Goal: Task Accomplishment & Management: Manage account settings

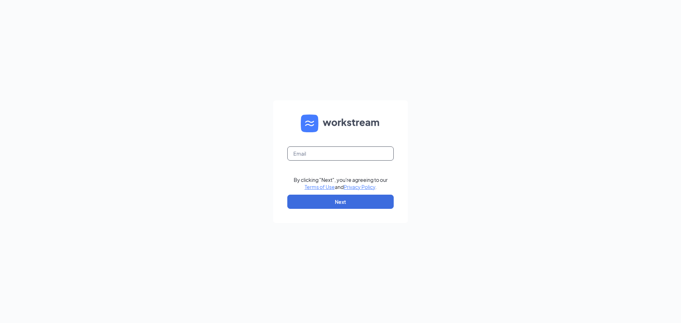
click at [324, 153] on input "text" at bounding box center [340, 153] width 106 height 14
type input "dhopp418@gmail.com"
click at [341, 200] on button "Next" at bounding box center [340, 202] width 106 height 14
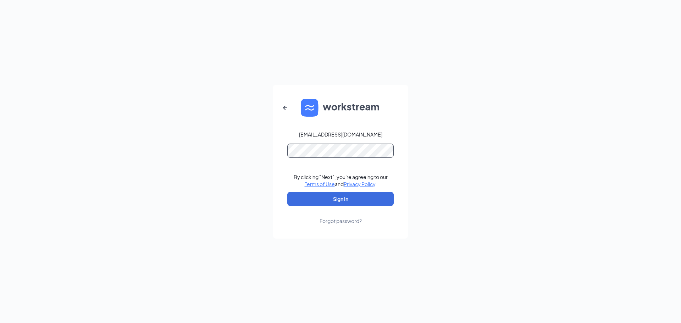
click at [287, 192] on button "Sign In" at bounding box center [340, 199] width 106 height 14
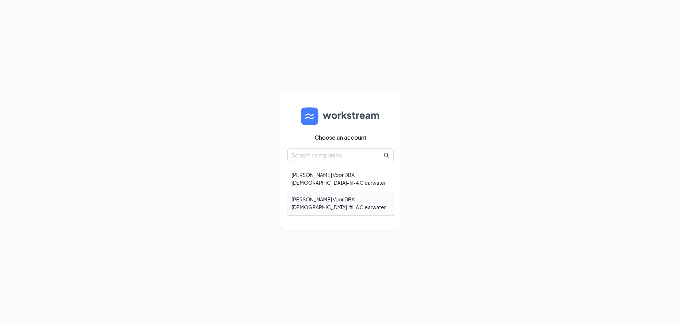
click at [364, 208] on div "Russel Keith Voor DBA Chick-fil-A Clearwater" at bounding box center [340, 203] width 106 height 24
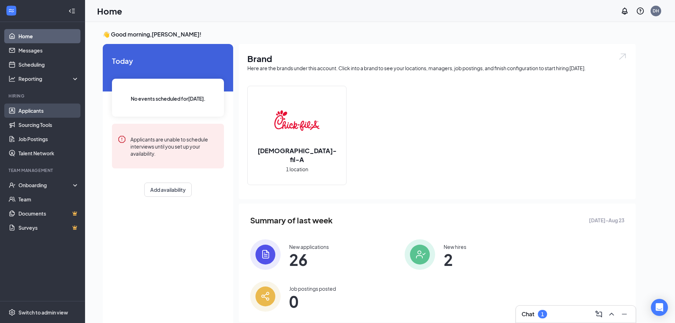
click at [63, 112] on link "Applicants" at bounding box center [48, 111] width 61 height 14
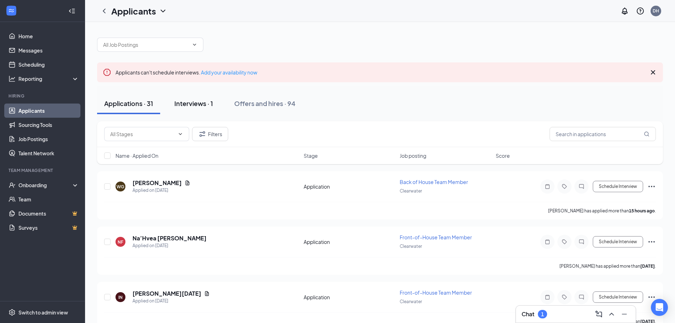
click at [211, 100] on div "Interviews · 1" at bounding box center [193, 103] width 39 height 9
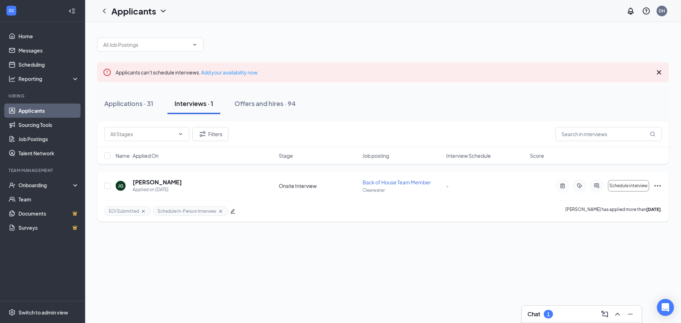
click at [658, 186] on icon "Ellipses" at bounding box center [657, 186] width 9 height 9
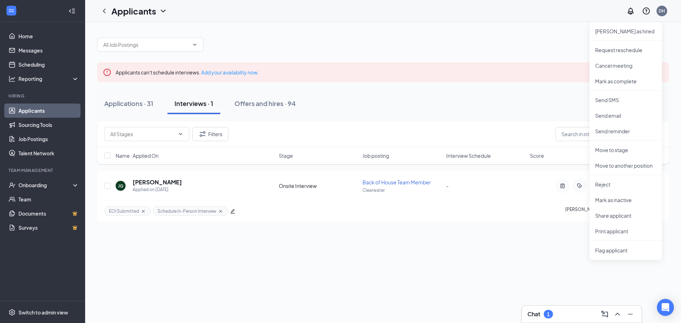
click at [445, 277] on div "Applicants can't schedule interviews. Add your availability now Applications · …" at bounding box center [383, 172] width 596 height 301
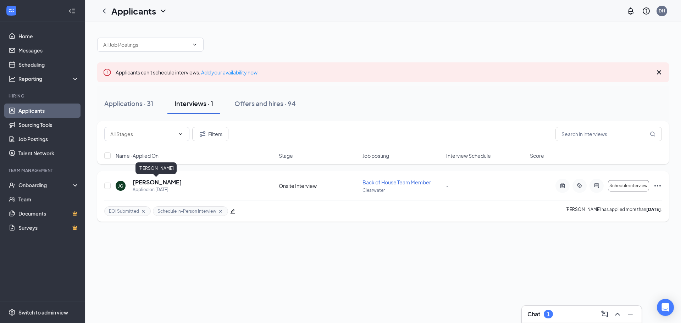
click at [161, 180] on h5 "[PERSON_NAME]" at bounding box center [157, 182] width 49 height 8
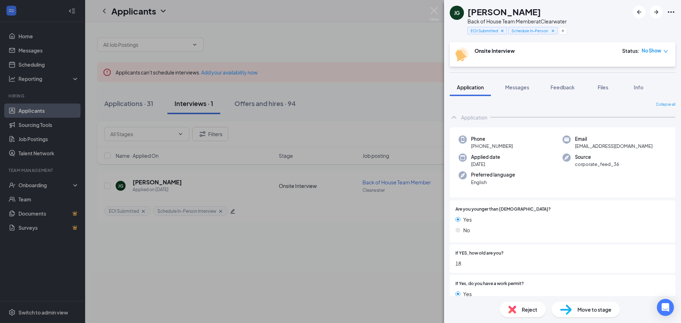
click at [593, 311] on span "Move to stage" at bounding box center [594, 310] width 34 height 8
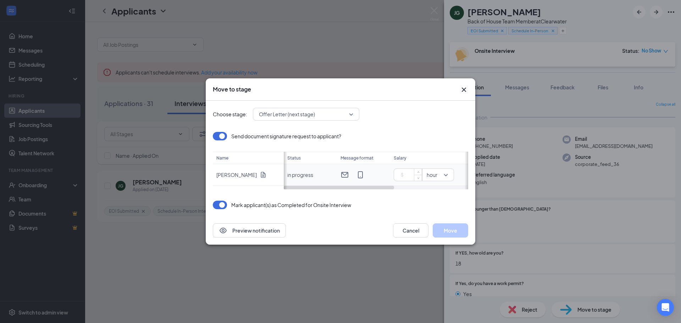
click at [411, 176] on input at bounding box center [409, 174] width 25 height 11
type input "14"
drag, startPoint x: 385, startPoint y: 185, endPoint x: 399, endPoint y: 186, distance: 14.6
click at [399, 186] on div "Status Message format Salary Start date in progress 14 hour X days later 7" at bounding box center [376, 171] width 184 height 38
drag, startPoint x: 389, startPoint y: 187, endPoint x: 457, endPoint y: 191, distance: 67.8
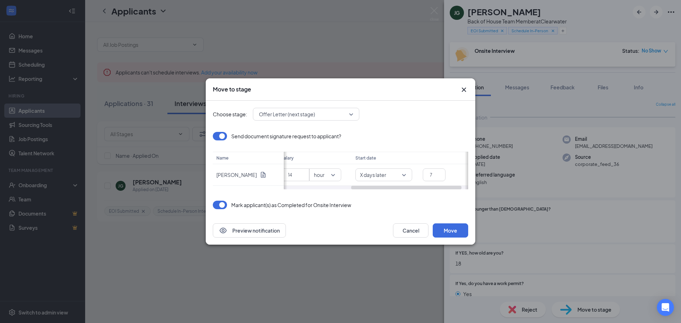
click at [457, 191] on div "Choose stage: Offer Letter (next stage) Send document signature request to appl…" at bounding box center [340, 159] width 255 height 116
drag, startPoint x: 452, startPoint y: 189, endPoint x: 458, endPoint y: 188, distance: 6.7
click at [458, 188] on div at bounding box center [412, 188] width 110 height 4
click at [397, 177] on div "X days later" at bounding box center [372, 174] width 57 height 13
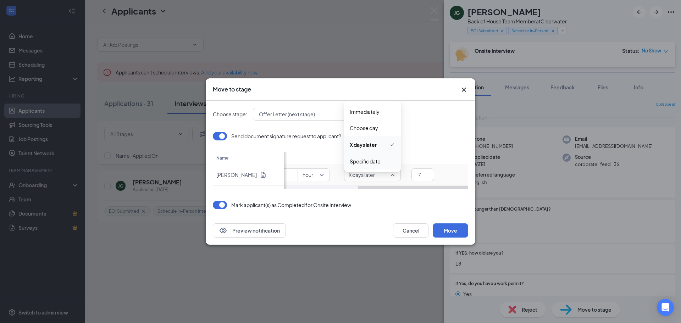
click at [383, 163] on span "Specific date" at bounding box center [372, 161] width 45 height 8
click at [451, 176] on div "[DATE]" at bounding box center [433, 175] width 48 height 8
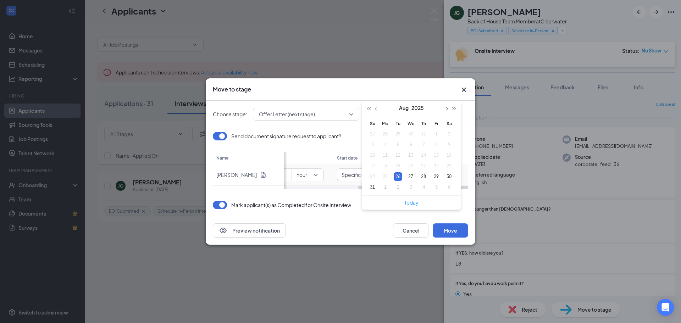
click at [446, 110] on span "button" at bounding box center [446, 109] width 4 height 4
type input "[DATE]"
click at [387, 145] on div "8" at bounding box center [385, 144] width 9 height 9
click at [429, 128] on div "Choose stage: Offer Letter (next stage) Send document signature request to appl…" at bounding box center [340, 159] width 255 height 116
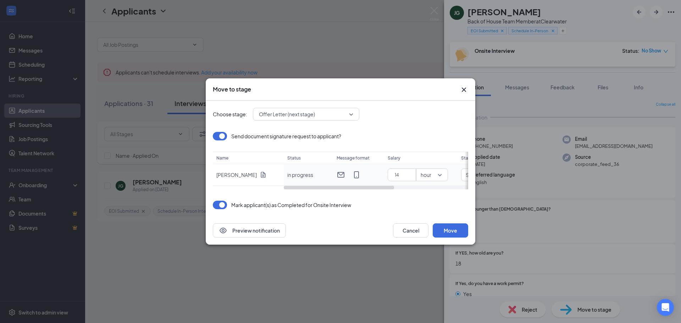
drag, startPoint x: 397, startPoint y: 188, endPoint x: 318, endPoint y: 185, distance: 78.8
click at [318, 185] on div "Status Message format Salary Start date in progress 14 hour Specific date [DATE]" at bounding box center [376, 171] width 184 height 38
drag, startPoint x: 316, startPoint y: 188, endPoint x: 307, endPoint y: 188, distance: 9.2
click at [307, 188] on div at bounding box center [339, 188] width 110 height 4
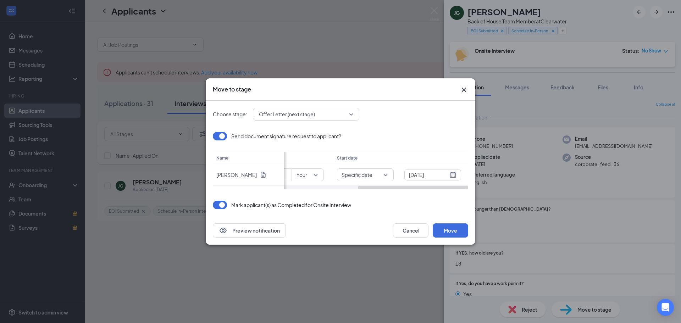
drag, startPoint x: 308, startPoint y: 188, endPoint x: 398, endPoint y: 188, distance: 90.1
click at [398, 188] on div at bounding box center [413, 188] width 110 height 4
drag, startPoint x: 396, startPoint y: 186, endPoint x: 317, endPoint y: 188, distance: 79.1
click at [317, 188] on div at bounding box center [339, 188] width 110 height 4
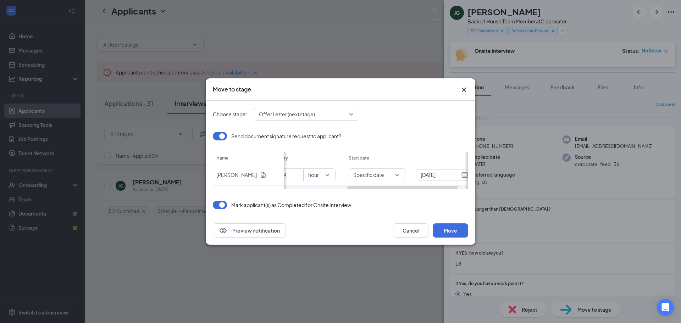
scroll to position [0, 124]
drag, startPoint x: 316, startPoint y: 188, endPoint x: 414, endPoint y: 186, distance: 97.5
click at [414, 186] on div at bounding box center [413, 188] width 110 height 4
drag, startPoint x: 399, startPoint y: 187, endPoint x: 330, endPoint y: 191, distance: 69.2
click at [330, 191] on div "Choose stage: Offer Letter (next stage) Send document signature request to appl…" at bounding box center [340, 159] width 255 height 116
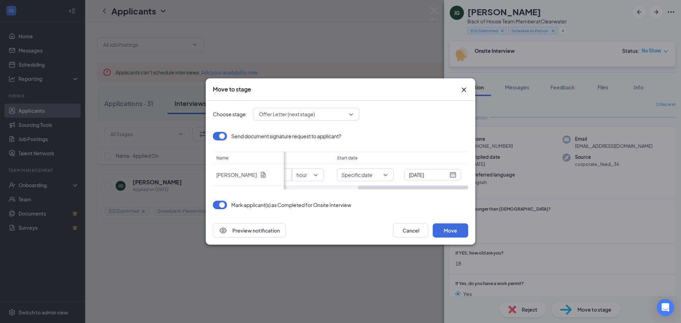
drag, startPoint x: 333, startPoint y: 188, endPoint x: 412, endPoint y: 190, distance: 79.4
click at [412, 190] on div "Choose stage: Offer Letter (next stage) Send document signature request to appl…" at bounding box center [340, 159] width 255 height 116
click at [452, 230] on button "Move" at bounding box center [450, 230] width 35 height 14
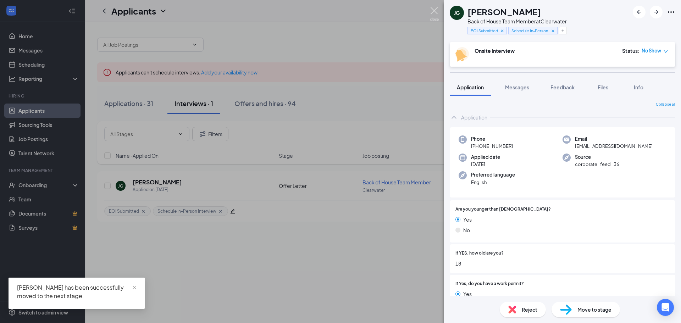
click at [435, 13] on img at bounding box center [434, 14] width 9 height 14
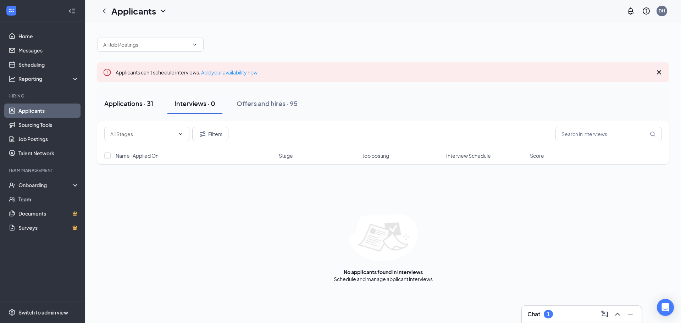
click at [139, 100] on div "Applications · 31" at bounding box center [128, 103] width 49 height 9
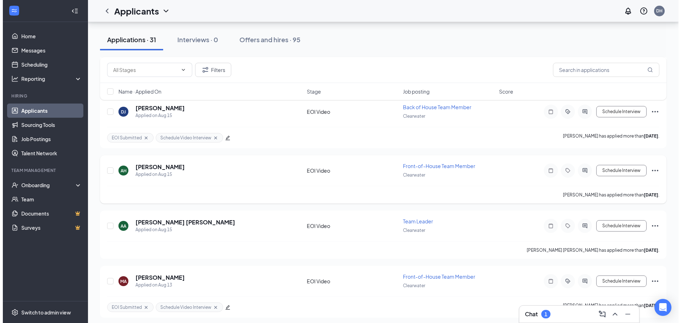
scroll to position [1586, 0]
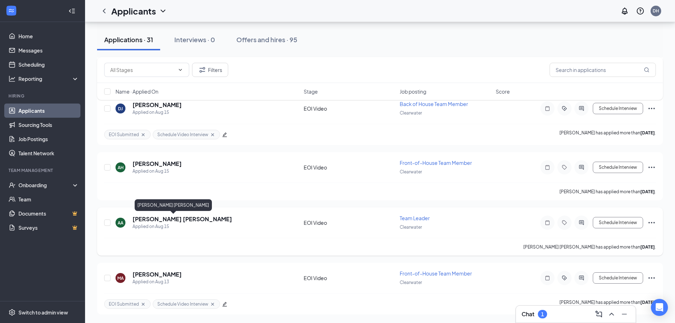
click at [144, 220] on h5 "[PERSON_NAME] [PERSON_NAME]" at bounding box center [183, 219] width 100 height 8
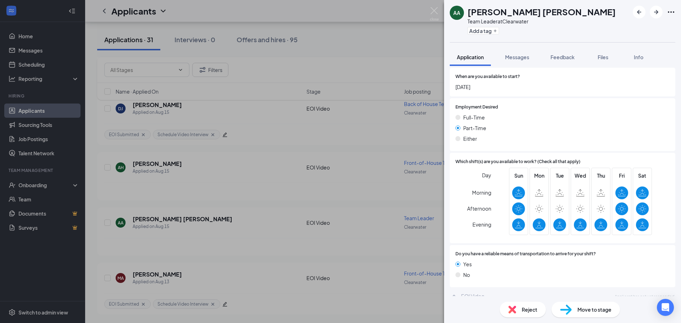
scroll to position [468, 0]
click at [528, 310] on span "Reject" at bounding box center [530, 310] width 16 height 8
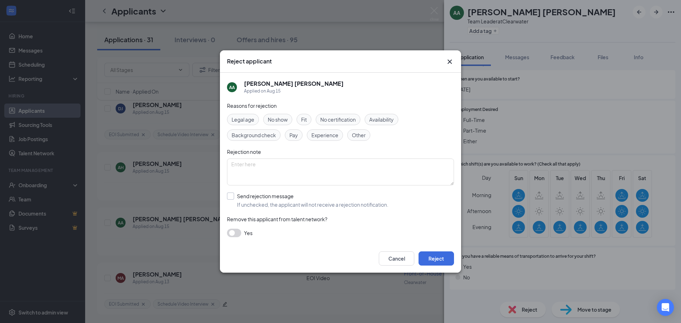
click at [258, 201] on input "Send rejection message If unchecked, the applicant will not receive a rejection…" at bounding box center [307, 201] width 161 height 16
checkbox input "true"
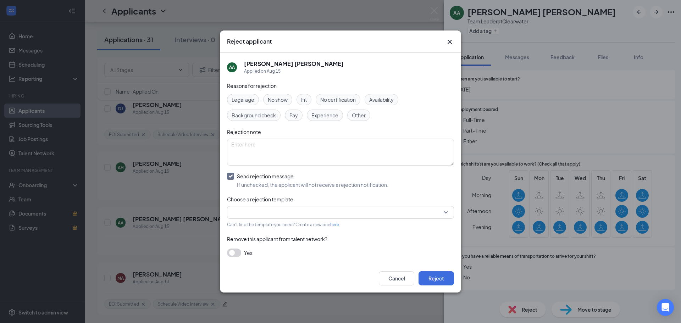
click at [284, 213] on input "search" at bounding box center [337, 212] width 213 height 12
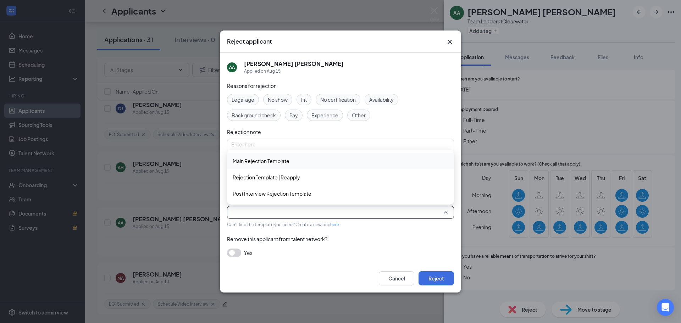
click at [278, 162] on span "Main Rejection Template" at bounding box center [261, 161] width 57 height 8
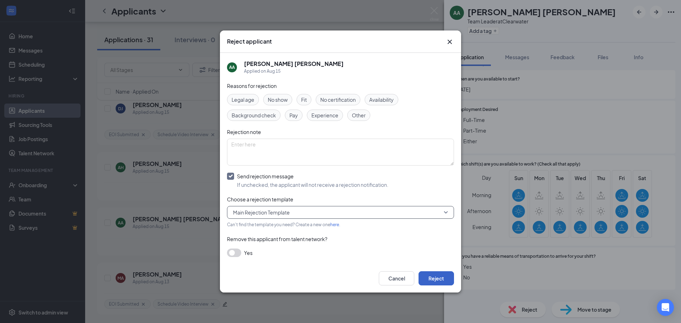
click at [444, 279] on button "Reject" at bounding box center [435, 278] width 35 height 14
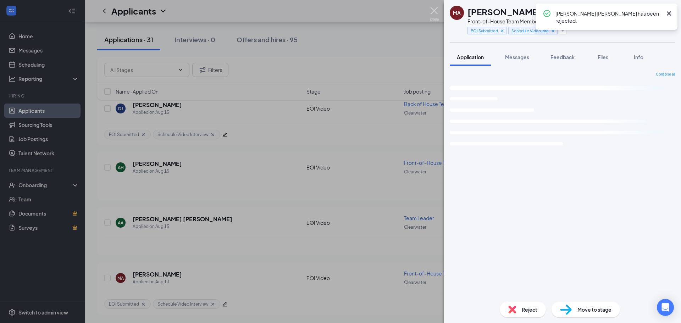
click at [434, 10] on img at bounding box center [434, 14] width 9 height 14
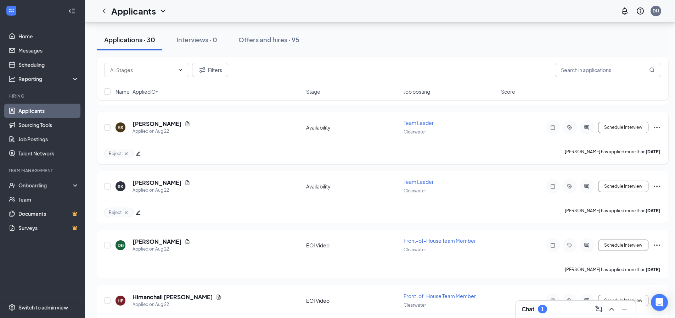
scroll to position [2238, 0]
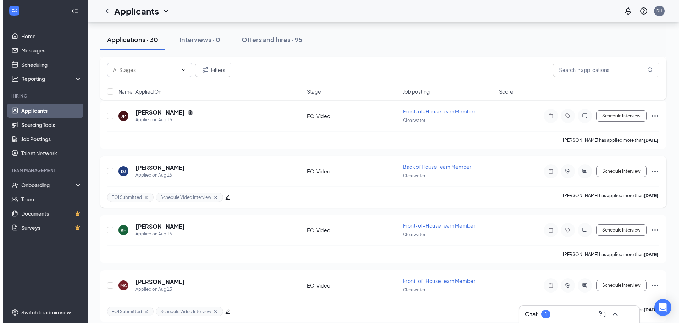
scroll to position [1530, 0]
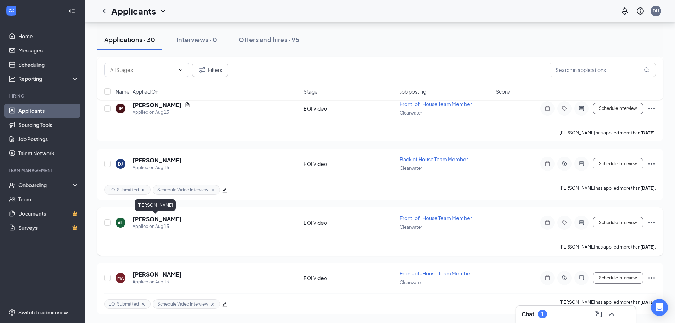
click at [152, 218] on h5 "[PERSON_NAME]" at bounding box center [157, 219] width 49 height 8
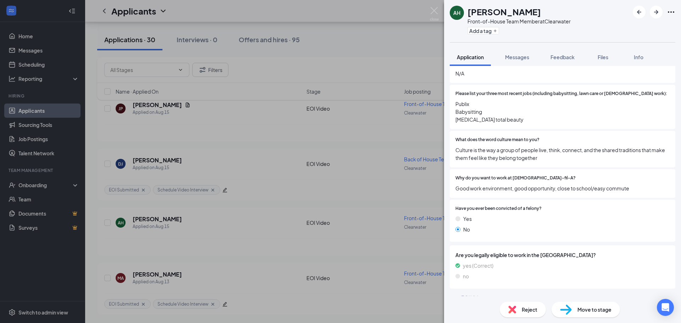
scroll to position [243, 0]
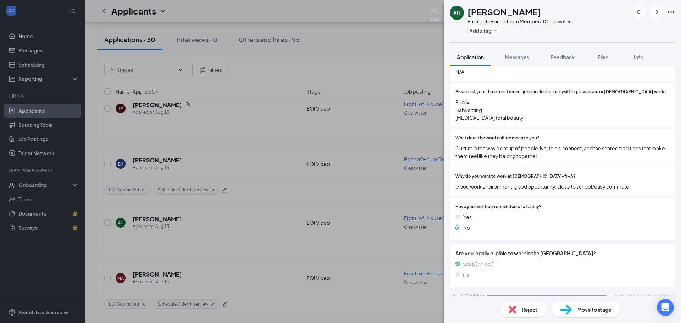
click at [523, 315] on div "Reject" at bounding box center [523, 310] width 46 height 16
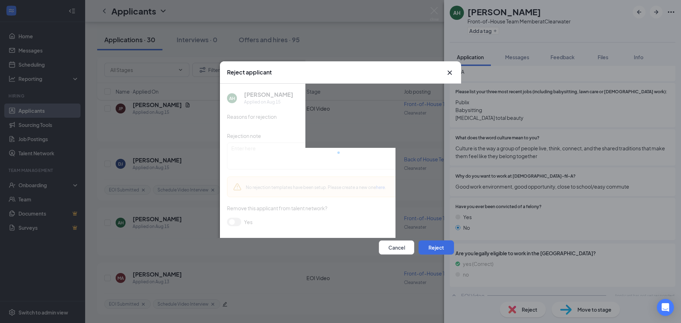
scroll to position [240, 0]
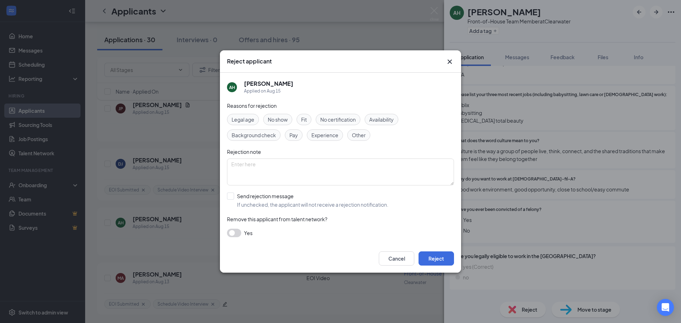
click at [278, 191] on div "Reasons for rejection Legal age No show Fit No certification Availability Backg…" at bounding box center [340, 173] width 227 height 143
click at [278, 194] on input "Send rejection message If unchecked, the applicant will not receive a rejection…" at bounding box center [307, 201] width 161 height 16
checkbox input "true"
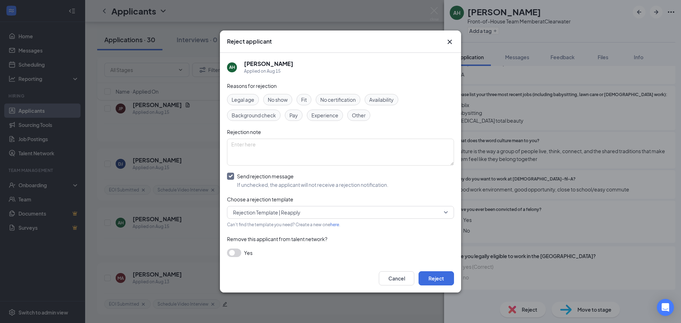
click at [300, 212] on span "Rejection Template | Reapply" at bounding box center [266, 212] width 67 height 11
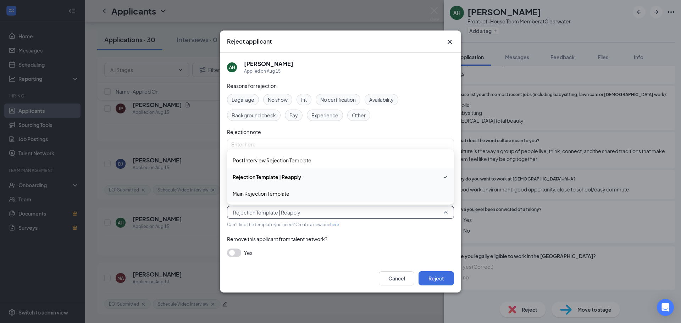
click at [271, 189] on div "Main Rejection Template" at bounding box center [340, 193] width 227 height 16
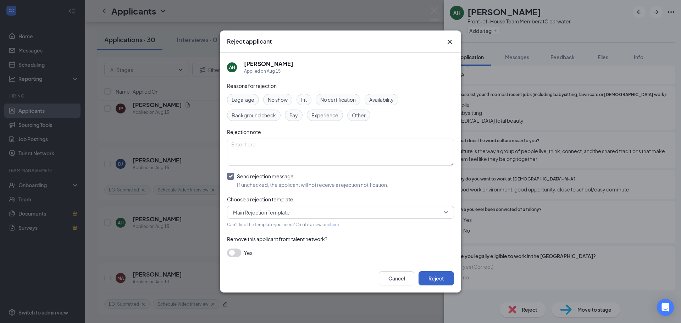
click at [433, 277] on button "Reject" at bounding box center [435, 278] width 35 height 14
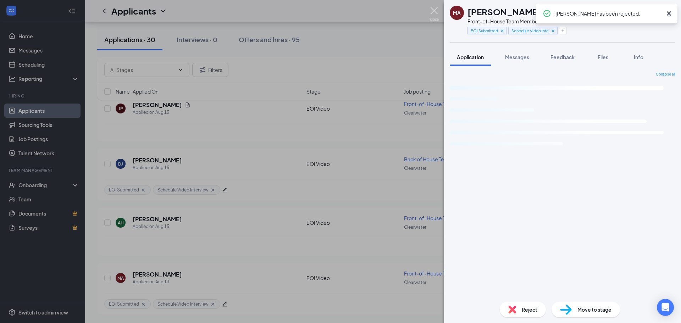
click at [431, 11] on img at bounding box center [434, 14] width 9 height 14
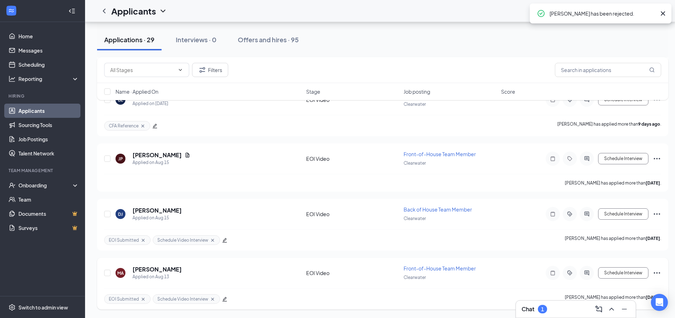
scroll to position [1480, 0]
click at [161, 155] on h5 "[PERSON_NAME]" at bounding box center [157, 155] width 49 height 8
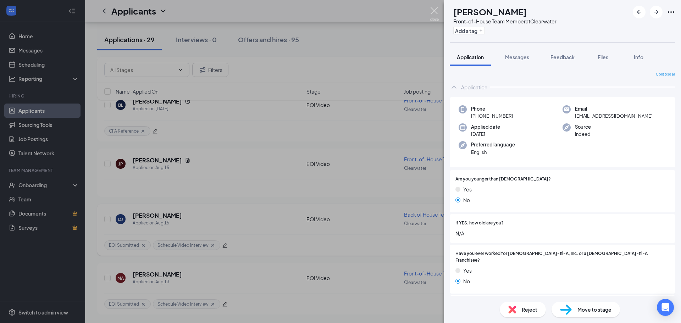
drag, startPoint x: 433, startPoint y: 13, endPoint x: 408, endPoint y: 248, distance: 236.0
click at [433, 13] on img at bounding box center [434, 14] width 9 height 14
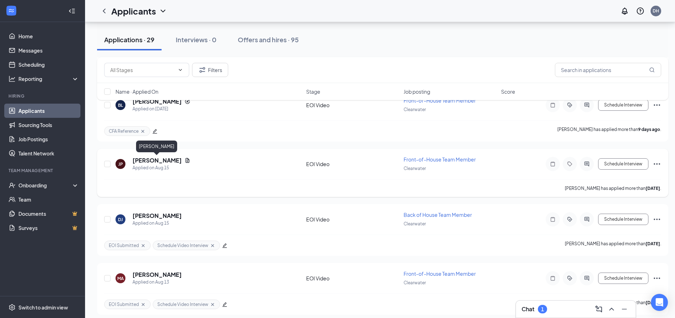
click at [146, 157] on h5 "[PERSON_NAME]" at bounding box center [157, 160] width 49 height 8
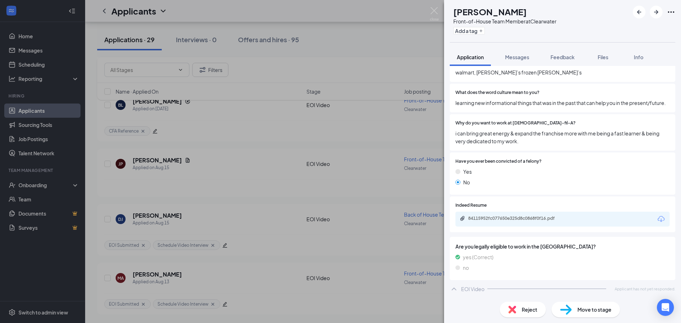
scroll to position [273, 0]
click at [529, 308] on span "Reject" at bounding box center [530, 310] width 16 height 8
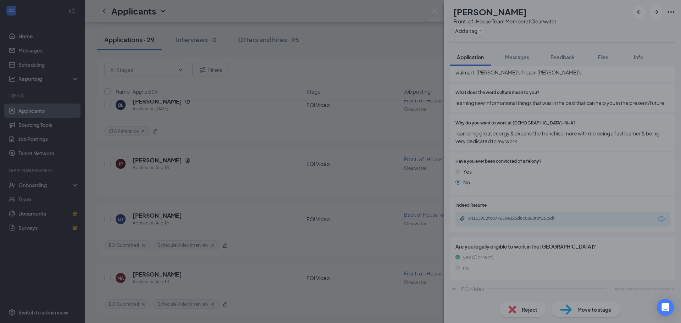
scroll to position [271, 0]
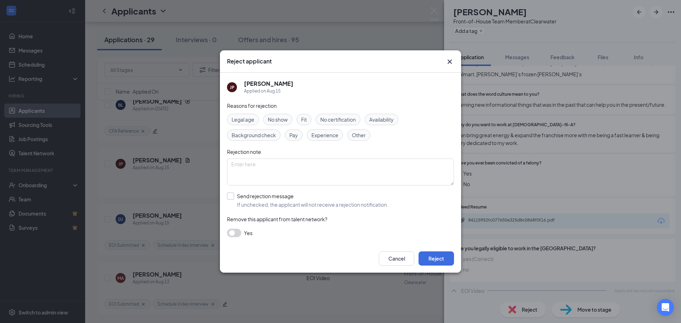
click at [277, 199] on input "Send rejection message If unchecked, the applicant will not receive a rejection…" at bounding box center [307, 201] width 161 height 16
checkbox input "true"
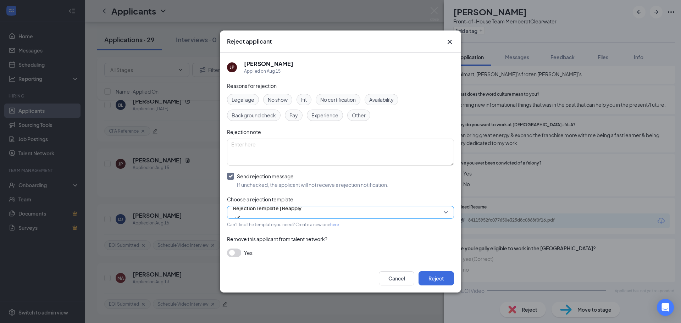
click at [294, 211] on span "Rejection Template | Reapply" at bounding box center [267, 208] width 68 height 11
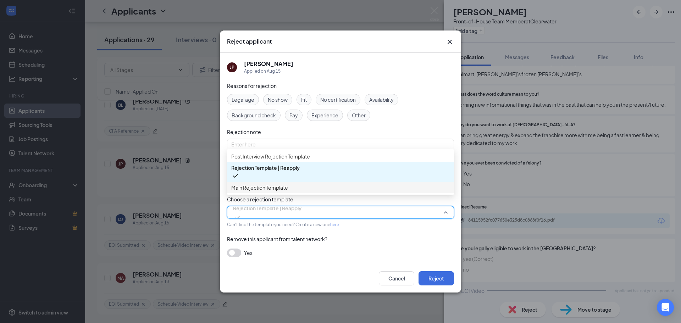
click at [267, 191] on span "Main Rejection Template" at bounding box center [259, 188] width 57 height 8
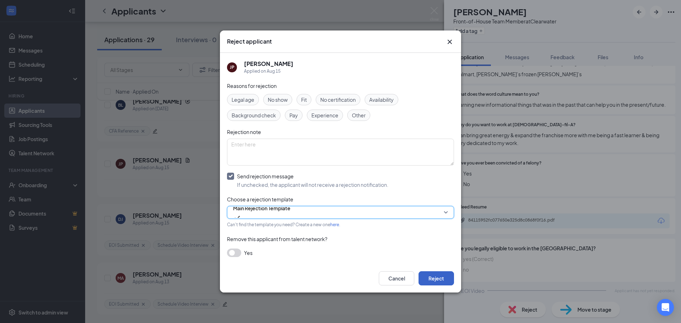
click at [442, 280] on button "Reject" at bounding box center [435, 278] width 35 height 14
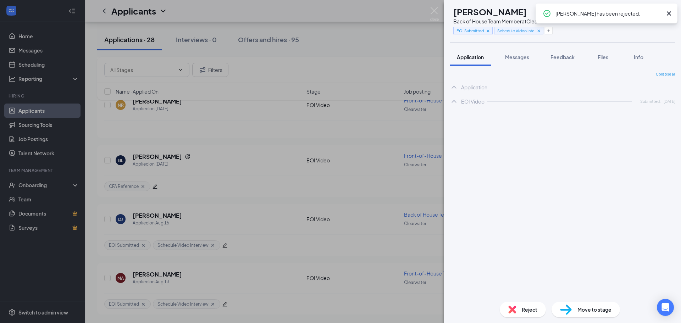
scroll to position [1420, 0]
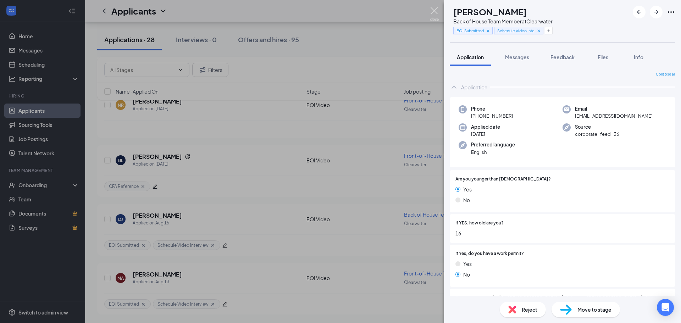
click at [436, 11] on img at bounding box center [434, 14] width 9 height 14
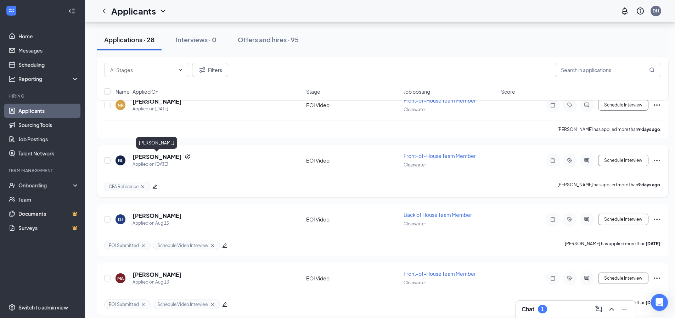
click at [163, 157] on h5 "[PERSON_NAME]" at bounding box center [157, 157] width 49 height 8
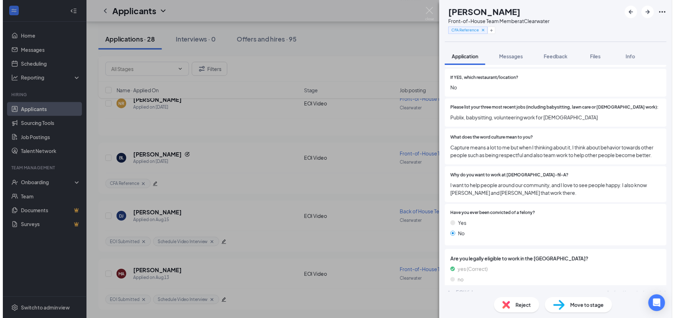
scroll to position [252, 0]
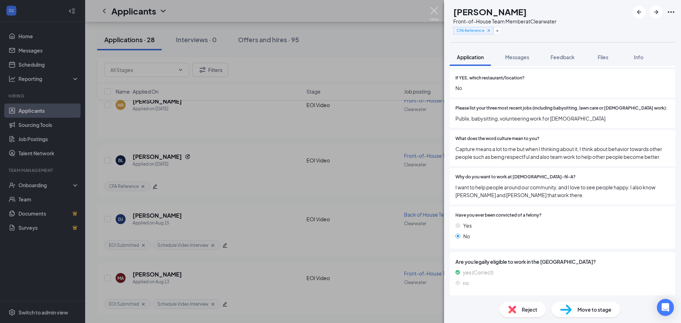
click at [436, 11] on img at bounding box center [434, 14] width 9 height 14
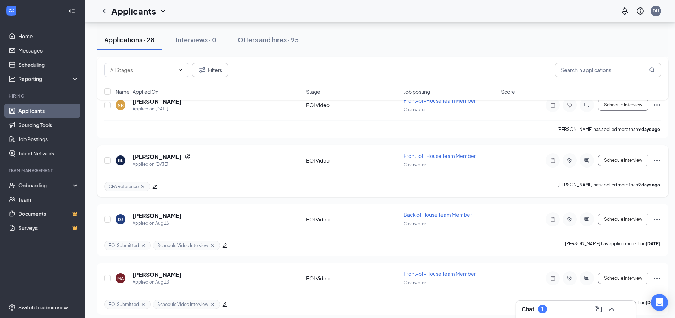
click at [658, 160] on icon "Ellipses" at bounding box center [657, 160] width 9 height 9
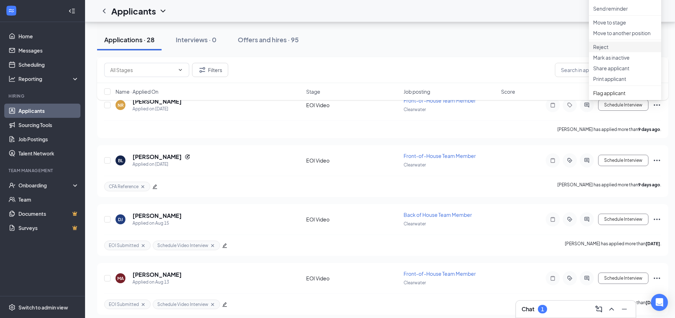
click at [605, 52] on li "Reject" at bounding box center [625, 46] width 72 height 11
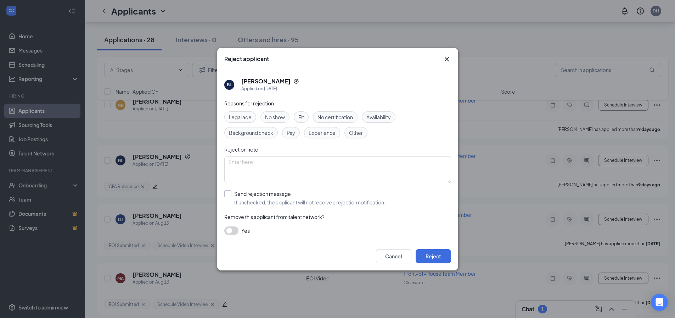
click at [276, 197] on input "Send rejection message If unchecked, the applicant will not receive a rejection…" at bounding box center [304, 198] width 161 height 16
checkbox input "true"
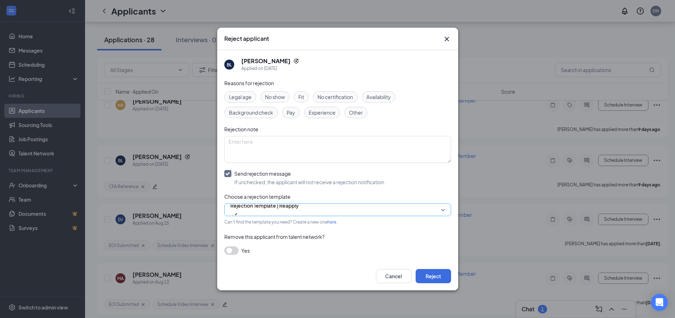
click at [299, 211] on span "Rejection Template | Reapply" at bounding box center [264, 209] width 68 height 19
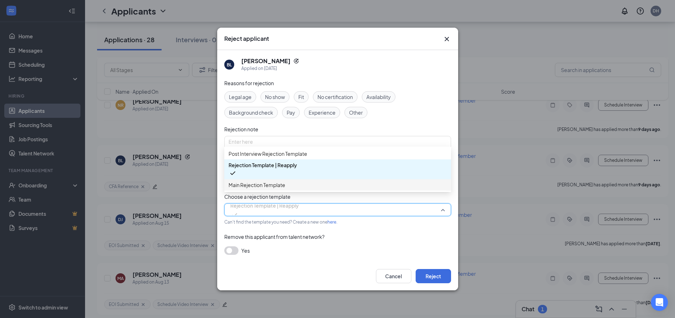
click at [273, 188] on span "Main Rejection Template" at bounding box center [257, 185] width 57 height 8
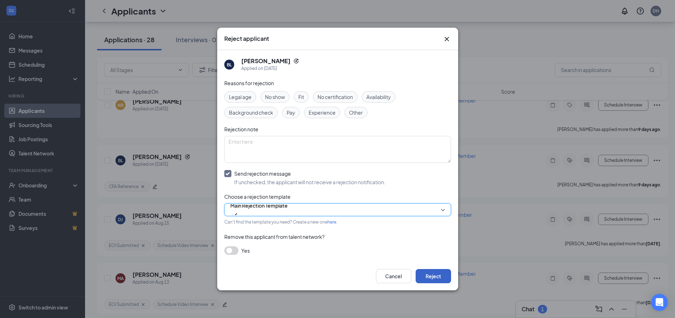
click at [432, 274] on button "Reject" at bounding box center [433, 276] width 35 height 14
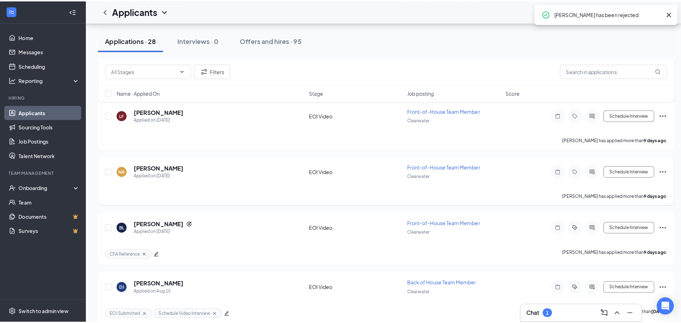
scroll to position [1349, 0]
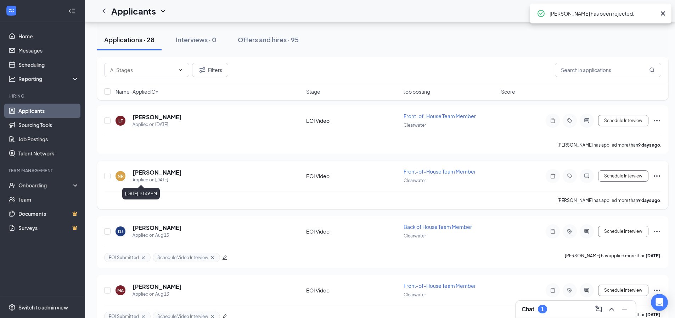
click at [162, 173] on h5 "[PERSON_NAME]" at bounding box center [157, 172] width 49 height 8
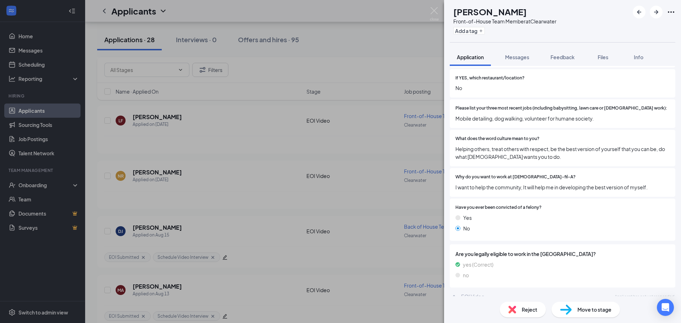
scroll to position [227, 0]
click at [523, 306] on span "Reject" at bounding box center [530, 310] width 16 height 8
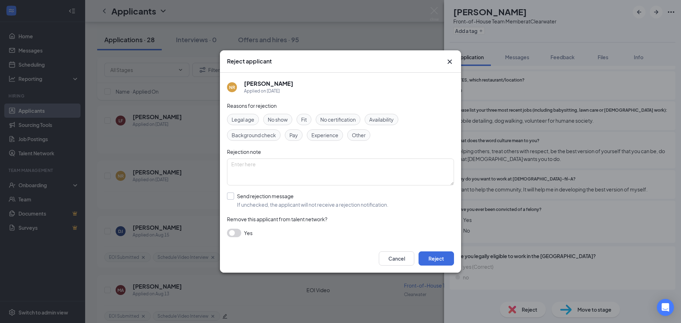
click at [271, 194] on input "Send rejection message If unchecked, the applicant will not receive a rejection…" at bounding box center [307, 201] width 161 height 16
checkbox input "true"
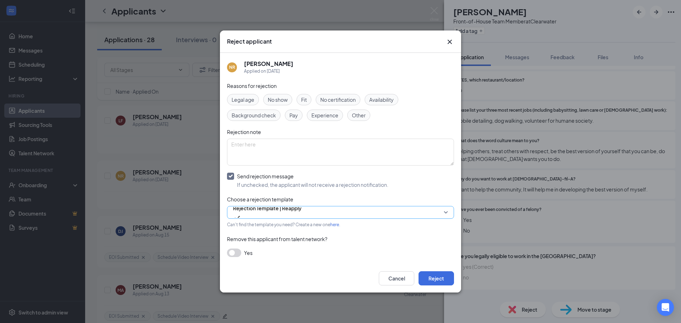
click at [268, 213] on span "Rejection Template | Reapply" at bounding box center [267, 208] width 68 height 11
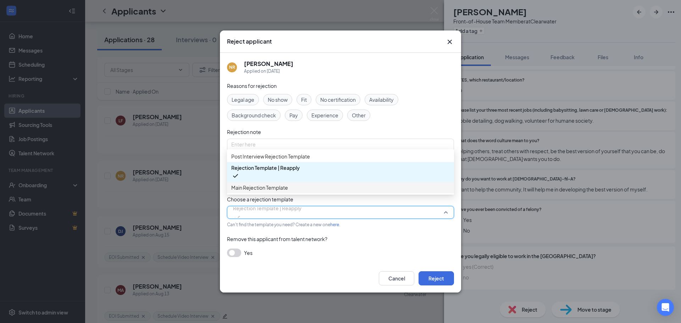
click at [260, 191] on span "Main Rejection Template" at bounding box center [259, 188] width 57 height 8
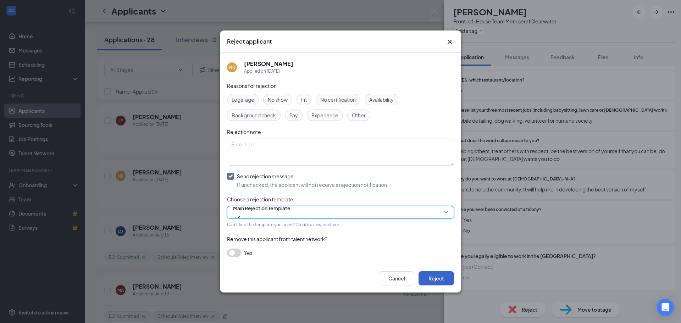
click at [444, 278] on button "Reject" at bounding box center [435, 278] width 35 height 14
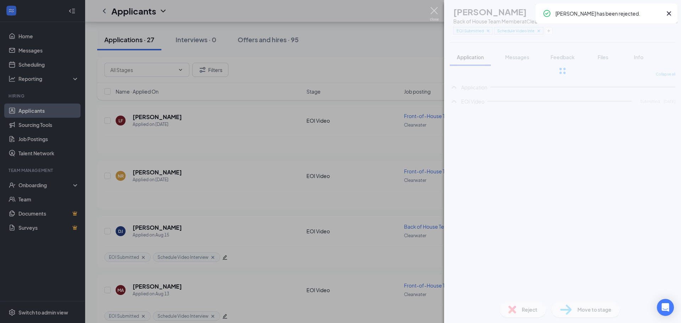
click at [436, 11] on img at bounding box center [434, 14] width 9 height 14
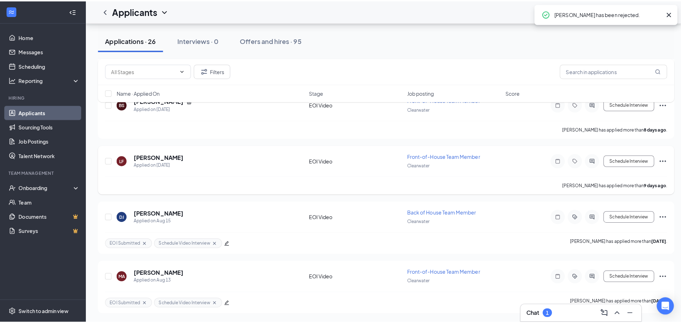
scroll to position [1275, 0]
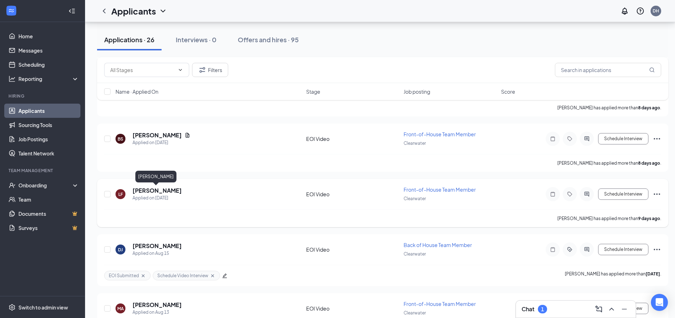
click at [157, 190] on h5 "[PERSON_NAME]" at bounding box center [157, 190] width 49 height 8
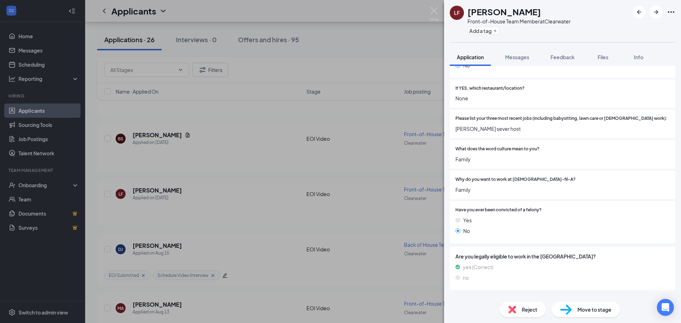
scroll to position [219, 0]
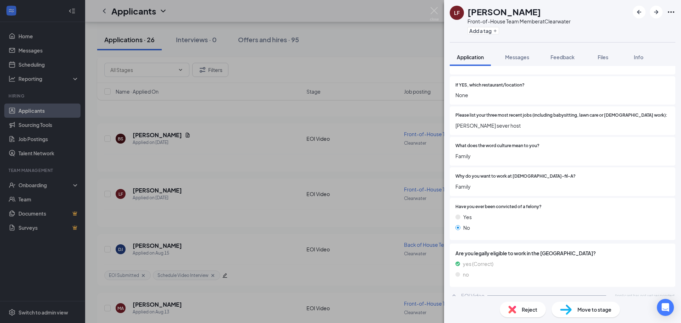
click at [522, 308] on span "Reject" at bounding box center [530, 310] width 16 height 8
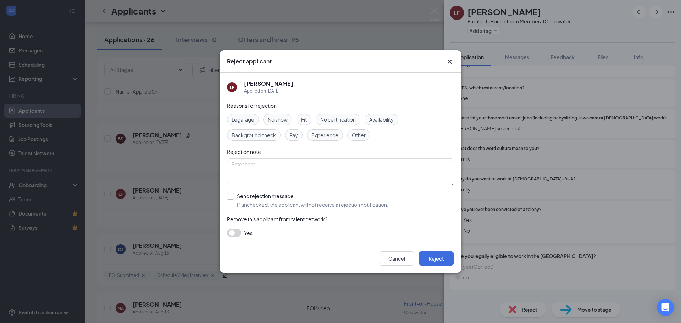
click at [286, 199] on input "Send rejection message If unchecked, the applicant will not receive a rejection…" at bounding box center [307, 201] width 161 height 16
checkbox input "true"
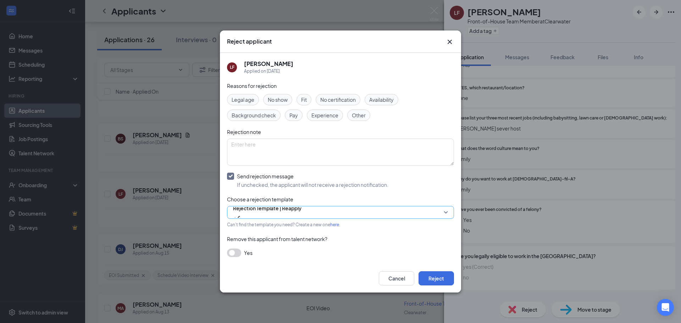
click at [301, 212] on span "Rejection Template | Reapply" at bounding box center [267, 212] width 68 height 19
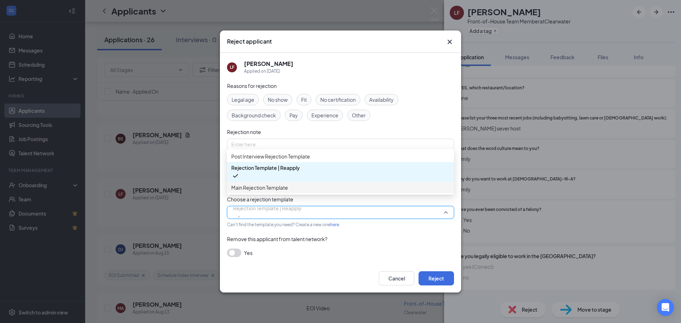
click at [290, 191] on span "Main Rejection Template" at bounding box center [340, 188] width 218 height 8
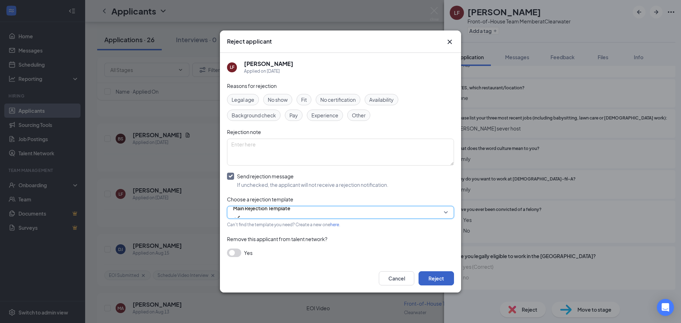
click at [443, 282] on button "Reject" at bounding box center [435, 278] width 35 height 14
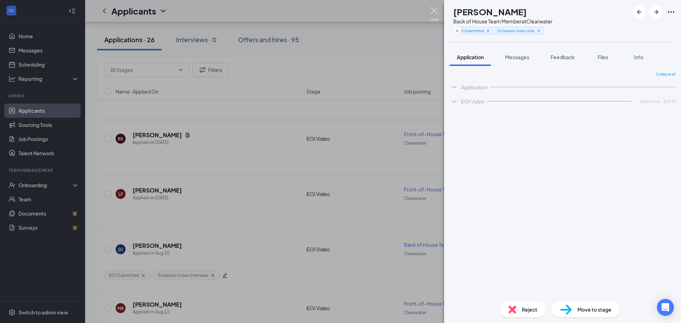
click at [433, 7] on img at bounding box center [434, 14] width 9 height 14
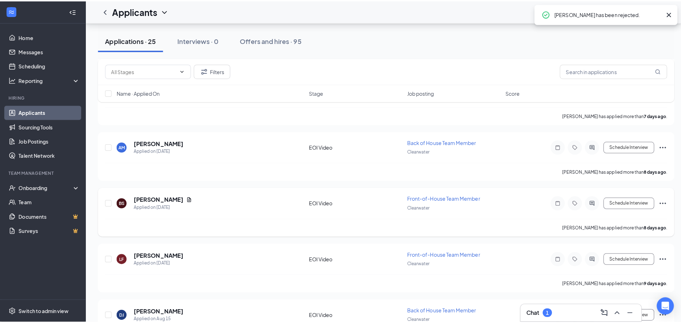
scroll to position [1204, 0]
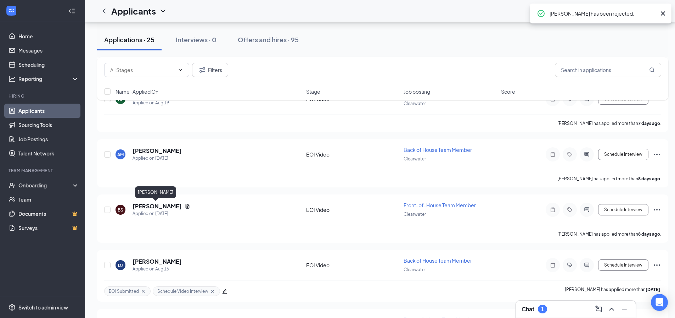
click at [159, 200] on div "[PERSON_NAME]" at bounding box center [155, 193] width 41 height 15
click at [157, 206] on h5 "[PERSON_NAME]" at bounding box center [157, 206] width 49 height 8
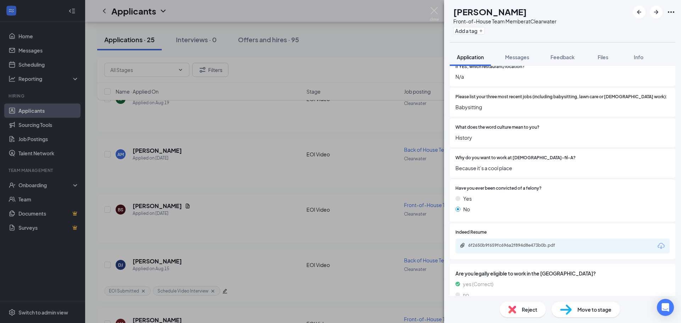
scroll to position [278, 0]
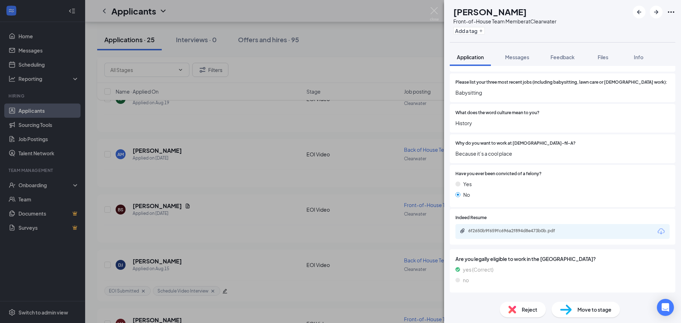
click at [533, 310] on span "Reject" at bounding box center [530, 310] width 16 height 8
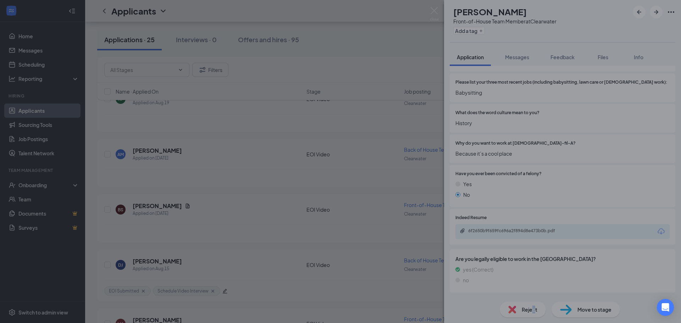
scroll to position [275, 0]
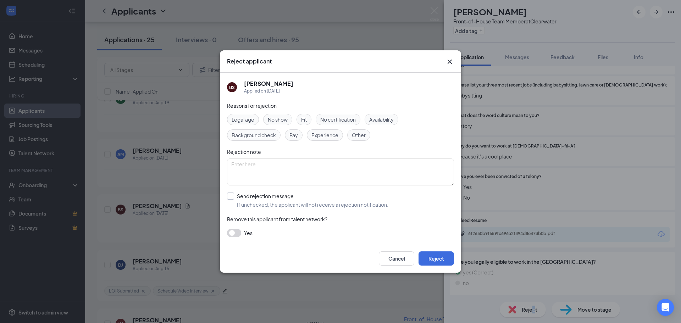
click at [250, 205] on input "Send rejection message If unchecked, the applicant will not receive a rejection…" at bounding box center [307, 201] width 161 height 16
checkbox input "true"
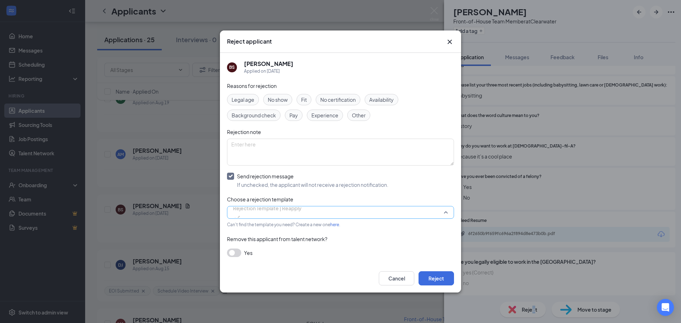
click at [264, 212] on span "Rejection Template | Reapply" at bounding box center [267, 208] width 68 height 11
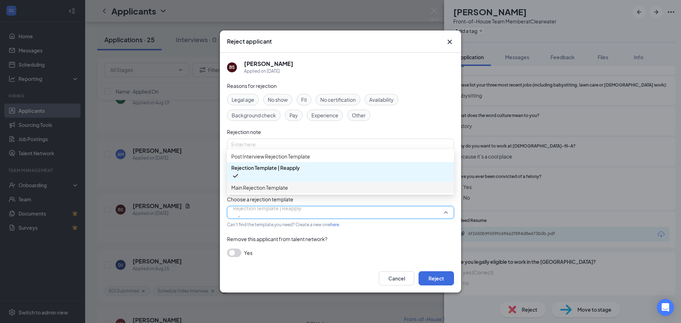
click at [261, 191] on span "Main Rejection Template" at bounding box center [259, 188] width 57 height 8
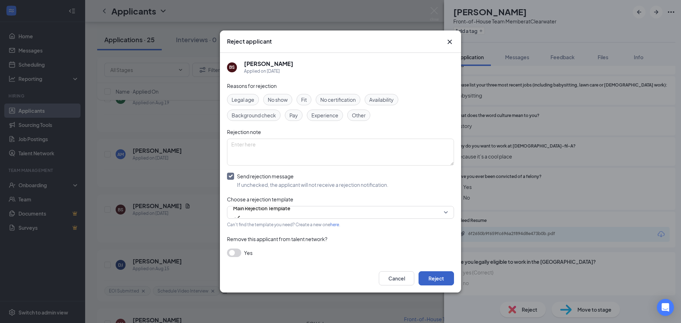
click at [430, 272] on button "Reject" at bounding box center [435, 278] width 35 height 14
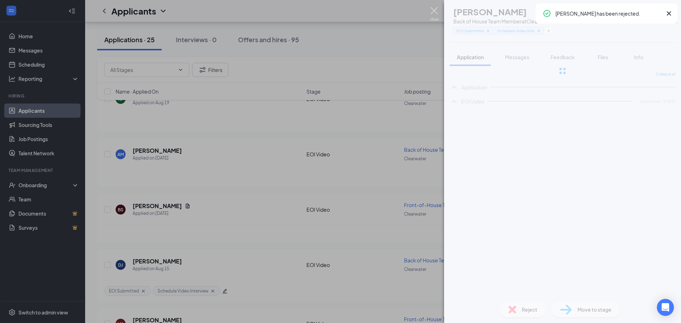
click at [433, 12] on img at bounding box center [434, 14] width 9 height 14
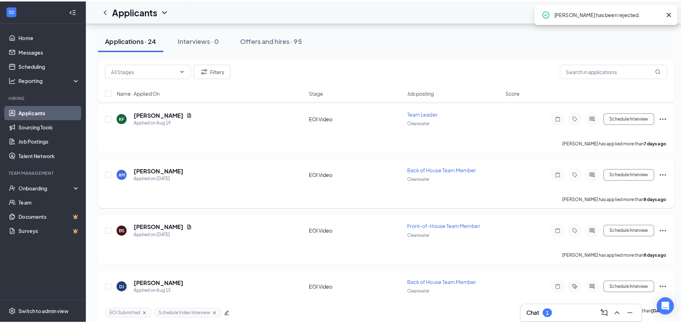
scroll to position [1169, 0]
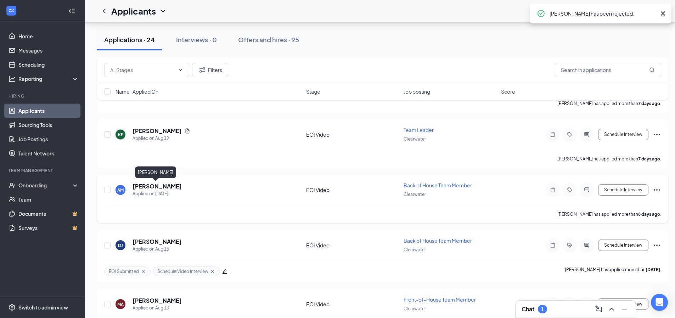
click at [160, 186] on h5 "[PERSON_NAME]" at bounding box center [157, 186] width 49 height 8
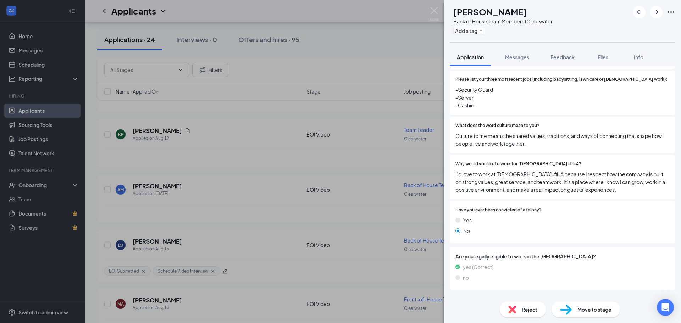
scroll to position [302, 0]
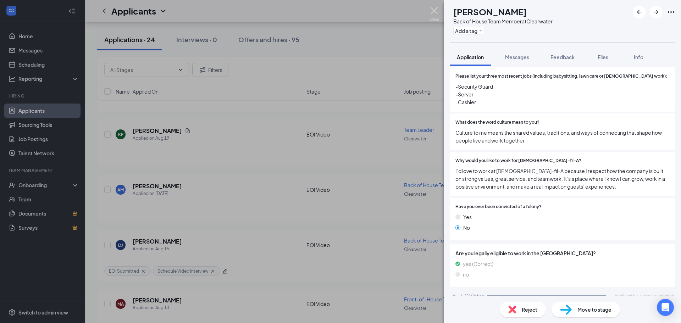
click at [432, 13] on img at bounding box center [434, 14] width 9 height 14
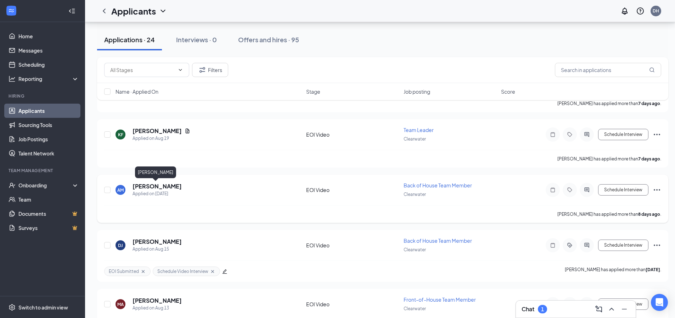
click at [167, 185] on h5 "[PERSON_NAME]" at bounding box center [157, 186] width 49 height 8
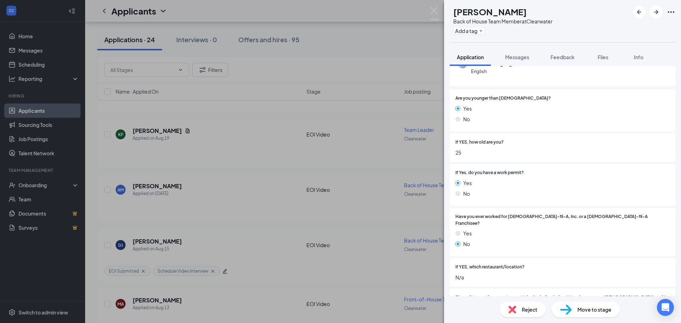
scroll to position [54, 0]
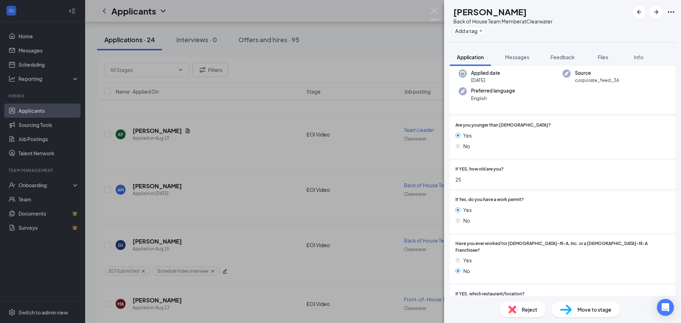
click at [429, 11] on div "AM Amanda Miller Back of House Team Member at Clearwater Add a tag Application …" at bounding box center [340, 161] width 681 height 323
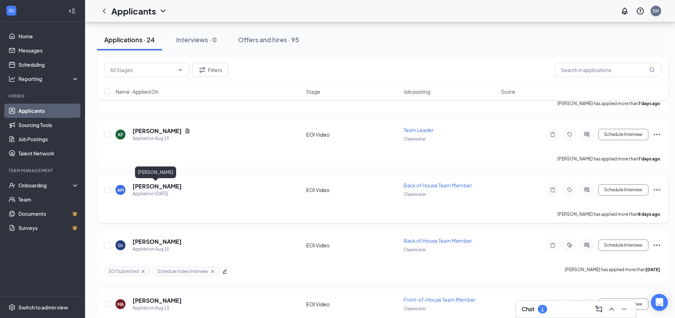
drag, startPoint x: 165, startPoint y: 185, endPoint x: 173, endPoint y: 186, distance: 8.6
click at [165, 185] on h5 "[PERSON_NAME]" at bounding box center [157, 186] width 49 height 8
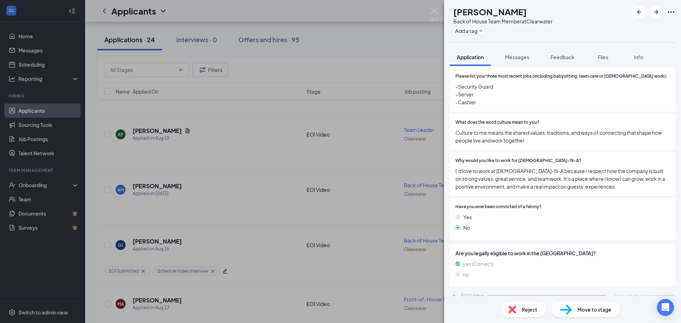
click at [522, 310] on span "Reject" at bounding box center [530, 310] width 16 height 8
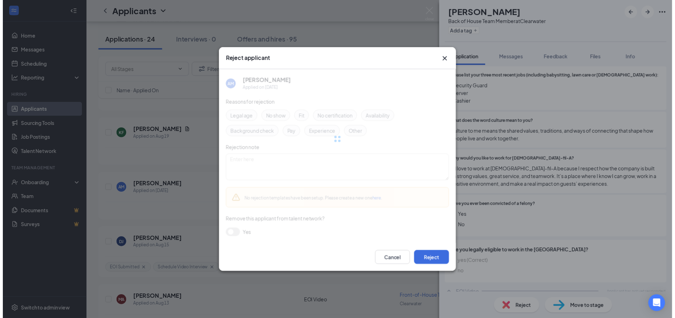
scroll to position [299, 0]
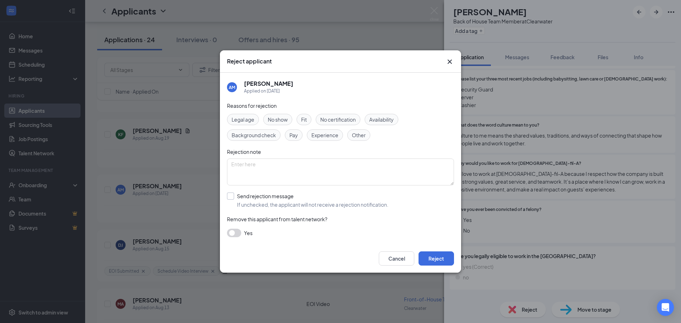
click at [271, 200] on input "Send rejection message If unchecked, the applicant will not receive a rejection…" at bounding box center [307, 201] width 161 height 16
checkbox input "true"
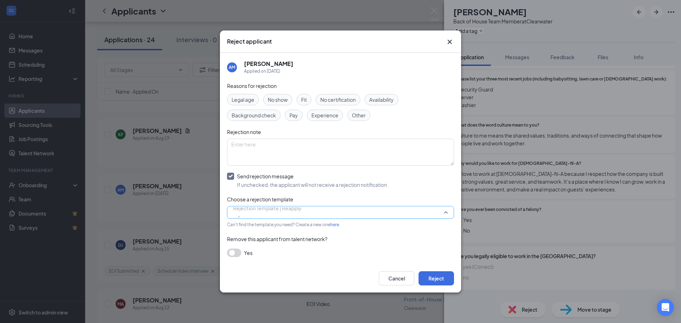
click at [282, 212] on span "Rejection Template | Reapply" at bounding box center [267, 208] width 68 height 11
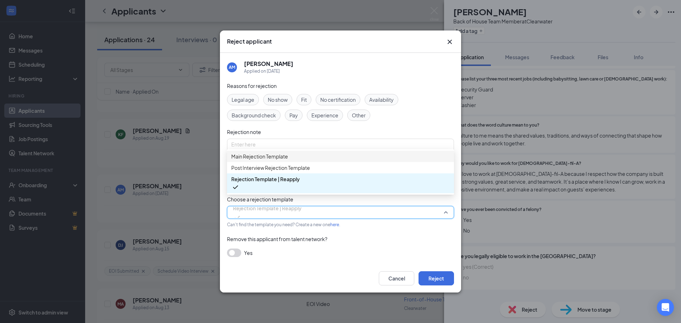
click at [267, 160] on span "Main Rejection Template" at bounding box center [259, 156] width 57 height 8
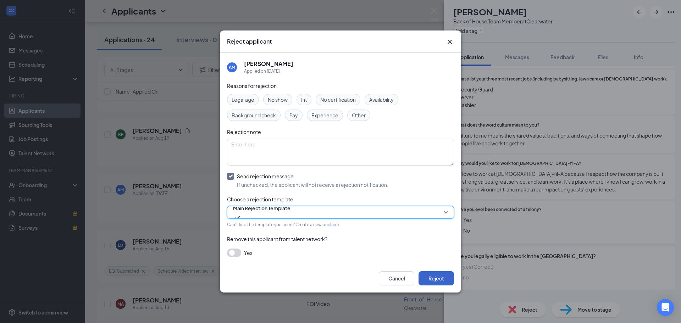
click at [434, 284] on button "Reject" at bounding box center [435, 278] width 35 height 14
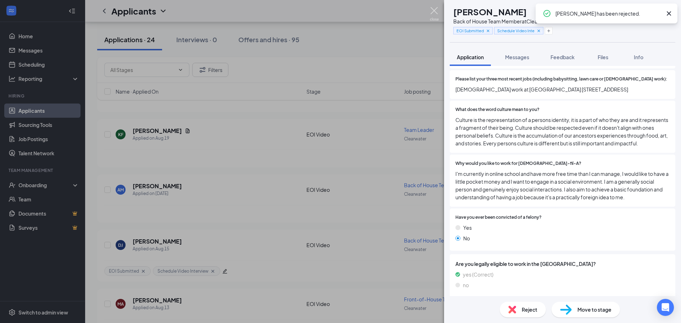
click at [435, 8] on img at bounding box center [434, 14] width 9 height 14
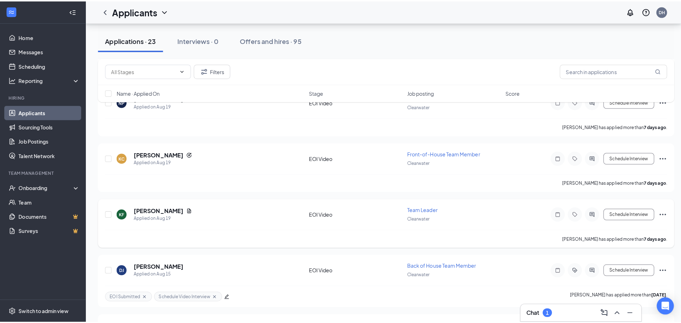
scroll to position [1074, 0]
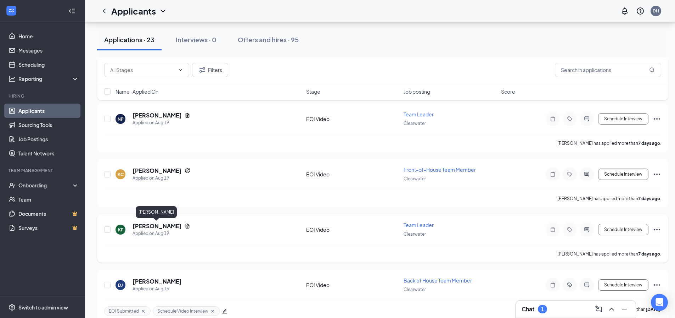
click at [155, 225] on h5 "[PERSON_NAME]" at bounding box center [157, 226] width 49 height 8
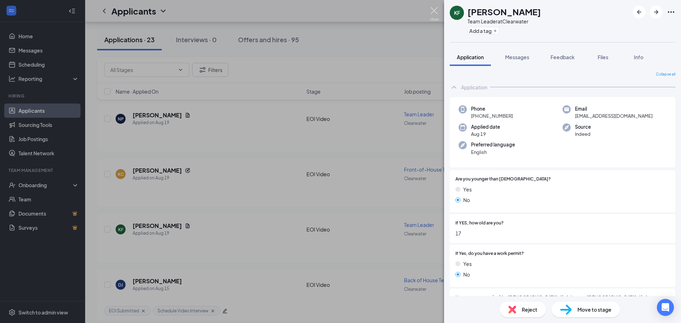
click at [432, 12] on img at bounding box center [434, 14] width 9 height 14
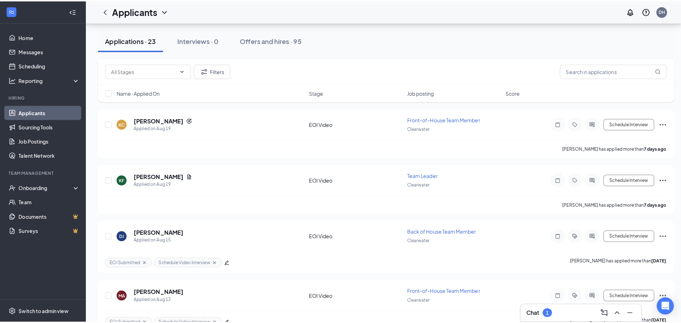
scroll to position [1109, 0]
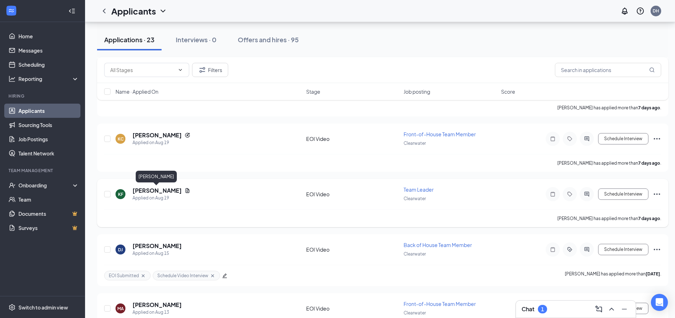
click at [158, 191] on h5 "[PERSON_NAME]" at bounding box center [157, 190] width 49 height 8
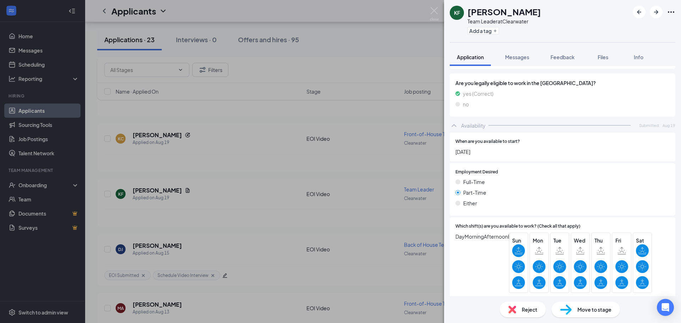
scroll to position [514, 0]
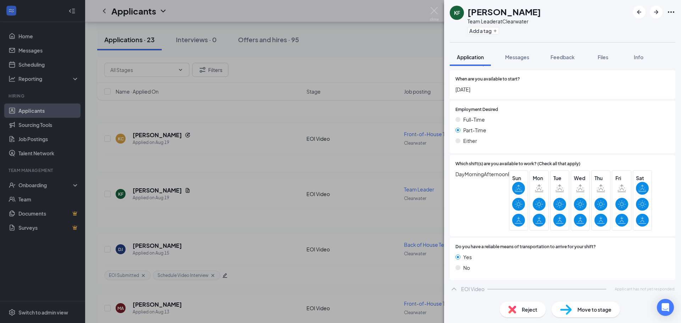
click at [529, 304] on div "Reject" at bounding box center [523, 310] width 46 height 16
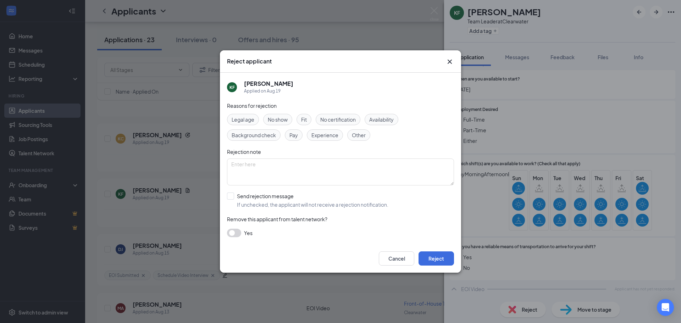
click at [275, 192] on div "Reasons for rejection Legal age No show Fit No certification Availability Backg…" at bounding box center [340, 173] width 227 height 143
click at [290, 199] on input "Send rejection message If unchecked, the applicant will not receive a rejection…" at bounding box center [307, 201] width 161 height 16
checkbox input "true"
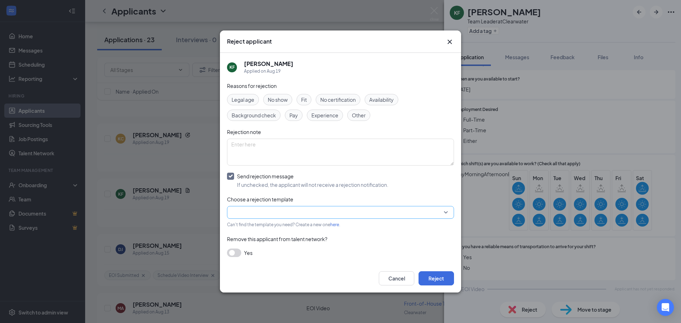
click at [308, 211] on input "search" at bounding box center [337, 212] width 213 height 12
click at [275, 161] on span "Main Rejection Template" at bounding box center [259, 157] width 57 height 8
click at [442, 280] on button "Reject" at bounding box center [435, 278] width 35 height 14
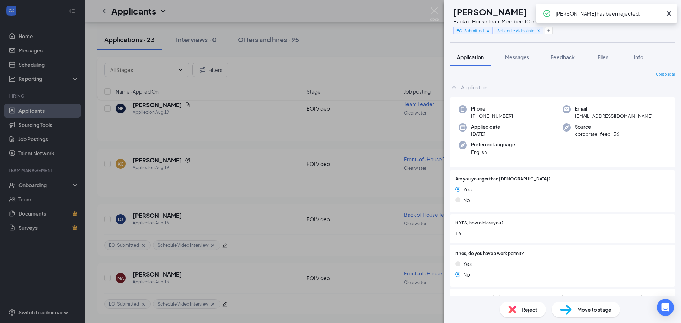
scroll to position [1084, 0]
click at [433, 13] on img at bounding box center [434, 14] width 9 height 14
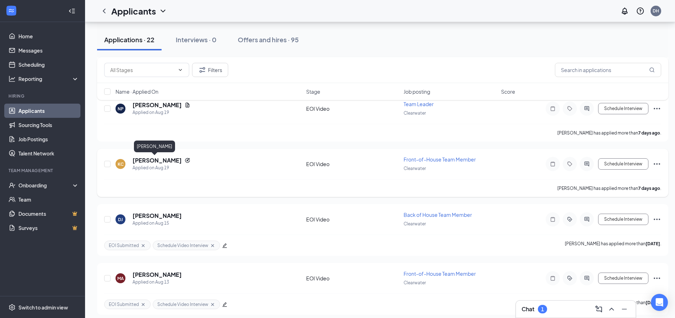
click at [155, 159] on h5 "[PERSON_NAME]" at bounding box center [157, 160] width 49 height 8
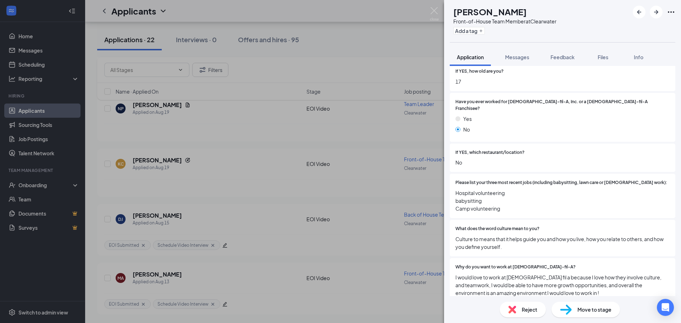
scroll to position [278, 0]
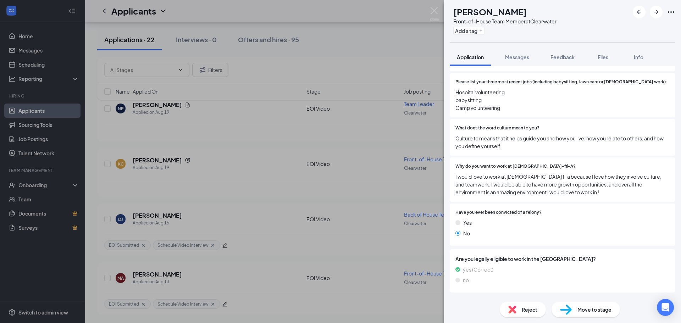
click at [522, 312] on div "Reject" at bounding box center [523, 310] width 46 height 16
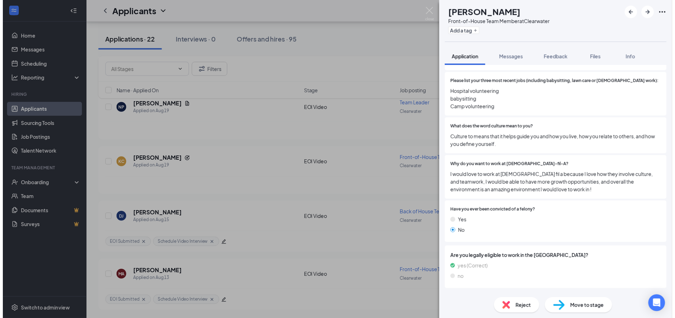
scroll to position [275, 0]
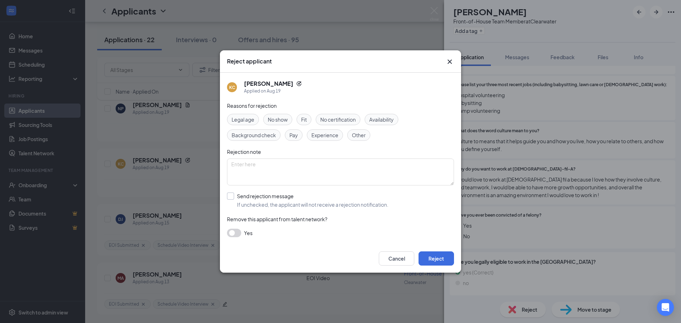
click at [284, 194] on input "Send rejection message If unchecked, the applicant will not receive a rejection…" at bounding box center [307, 201] width 161 height 16
checkbox input "true"
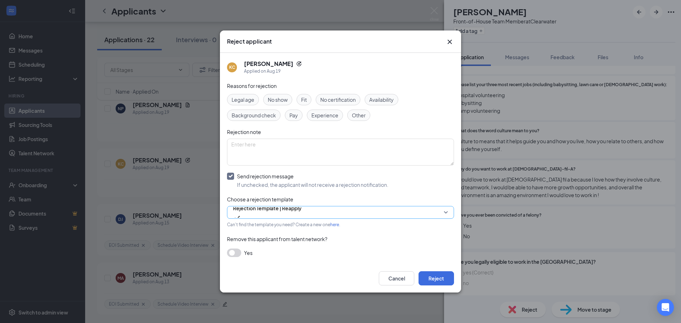
click at [301, 215] on span "Rejection Template | Reapply" at bounding box center [267, 212] width 68 height 19
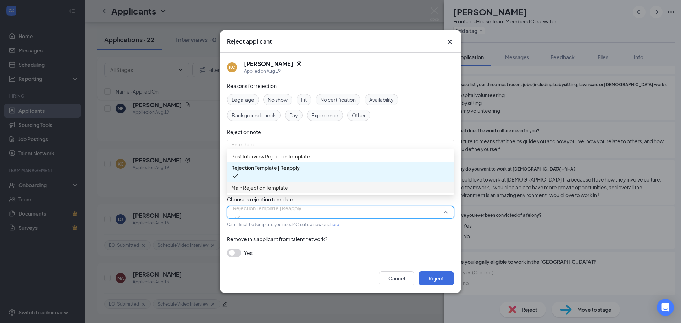
click at [268, 187] on div "Main Rejection Template" at bounding box center [340, 187] width 227 height 11
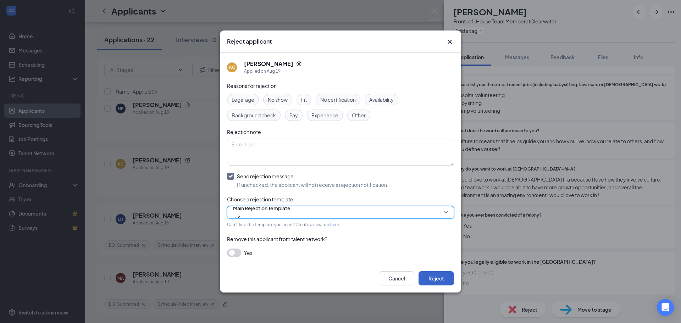
click at [432, 276] on button "Reject" at bounding box center [435, 278] width 35 height 14
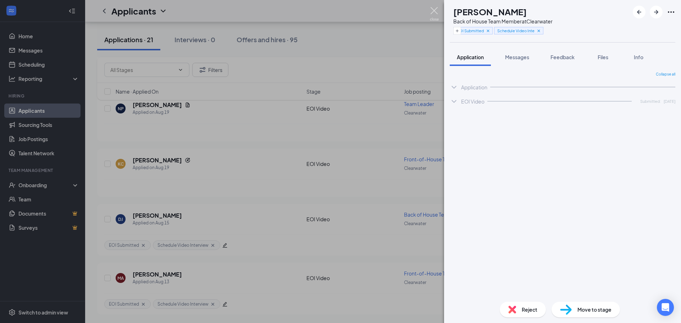
click at [434, 9] on img at bounding box center [434, 14] width 9 height 14
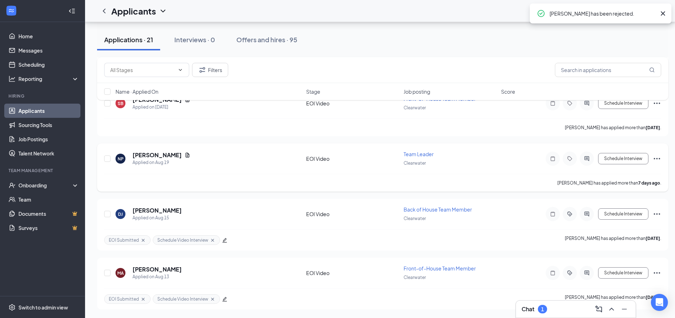
scroll to position [1034, 0]
click at [158, 155] on h5 "[PERSON_NAME]" at bounding box center [157, 155] width 49 height 8
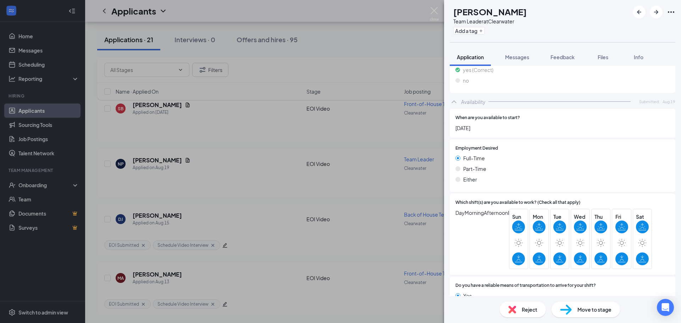
scroll to position [574, 0]
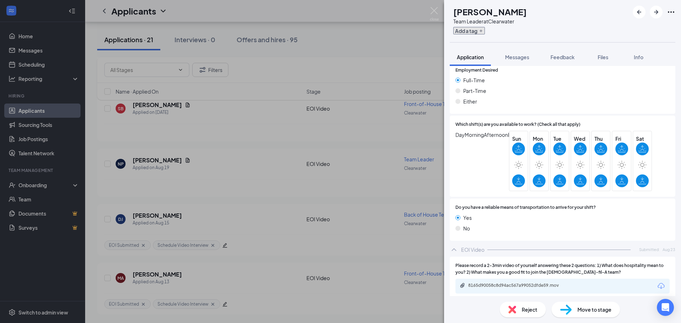
click at [485, 28] on button "Add a tag" at bounding box center [469, 30] width 32 height 7
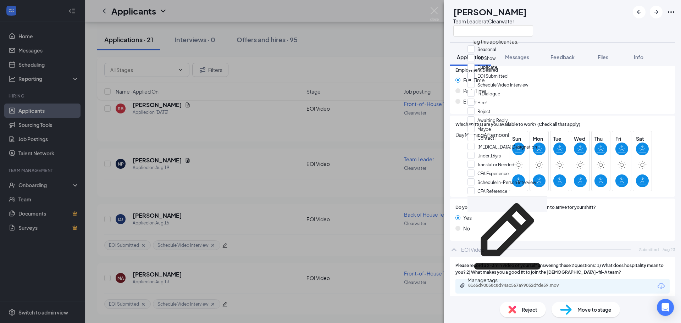
click at [497, 80] on input "EOI Submitted" at bounding box center [487, 76] width 40 height 8
checkbox input "true"
click at [456, 33] on div "NP Noah Phillips Team Leader at Clearwater" at bounding box center [491, 21] width 83 height 31
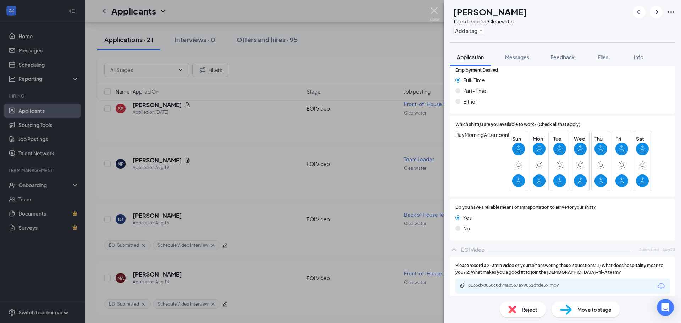
click at [433, 9] on img at bounding box center [434, 14] width 9 height 14
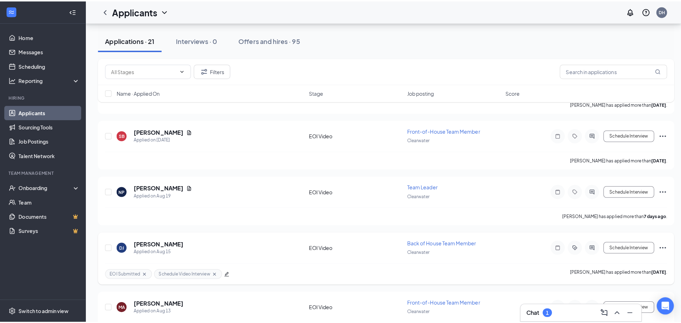
scroll to position [958, 0]
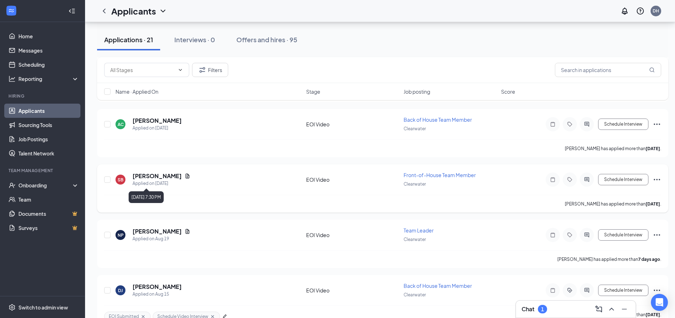
click at [154, 176] on h5 "[PERSON_NAME]" at bounding box center [157, 176] width 49 height 8
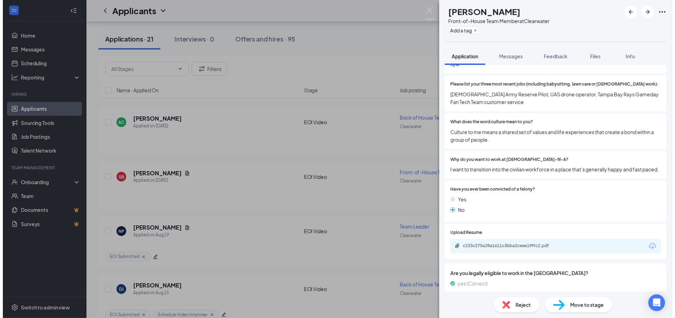
scroll to position [281, 0]
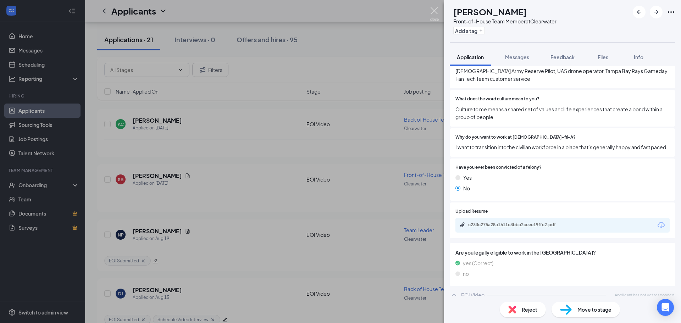
click at [433, 11] on img at bounding box center [434, 14] width 9 height 14
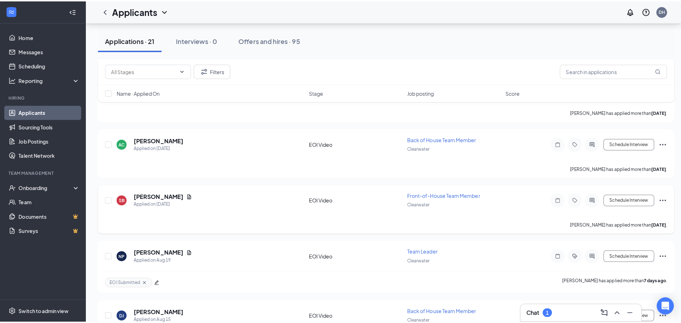
scroll to position [887, 0]
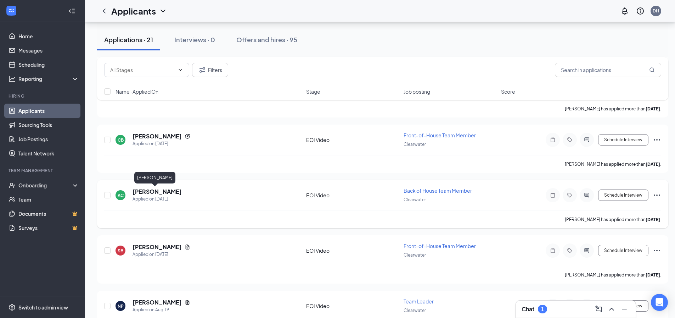
click at [145, 188] on h5 "[PERSON_NAME]" at bounding box center [157, 192] width 49 height 8
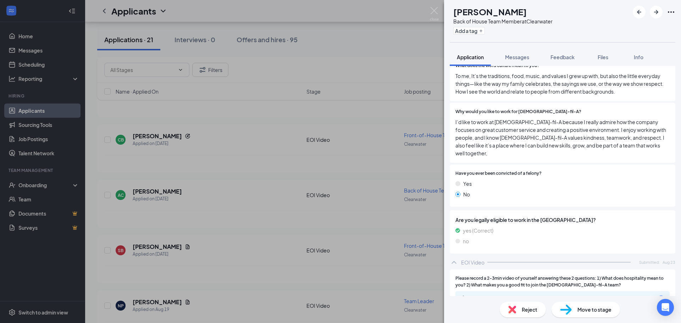
scroll to position [362, 0]
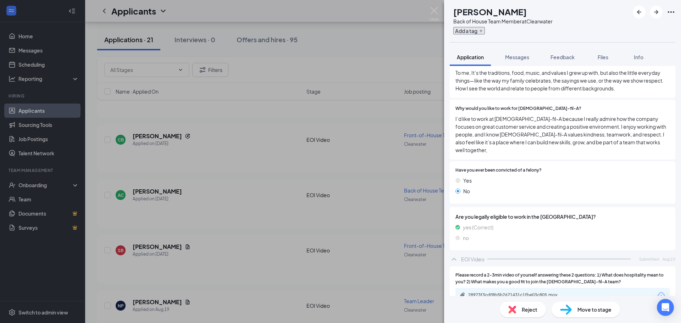
click at [485, 28] on button "Add a tag" at bounding box center [469, 30] width 32 height 7
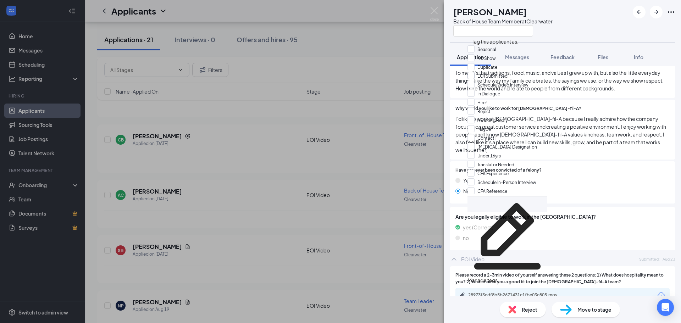
click at [507, 80] on input "EOI Submitted" at bounding box center [487, 76] width 40 height 8
checkbox input "true"
click at [592, 23] on div "AC Ana Calihua Back of House Team Member at Clearwater" at bounding box center [562, 21] width 237 height 42
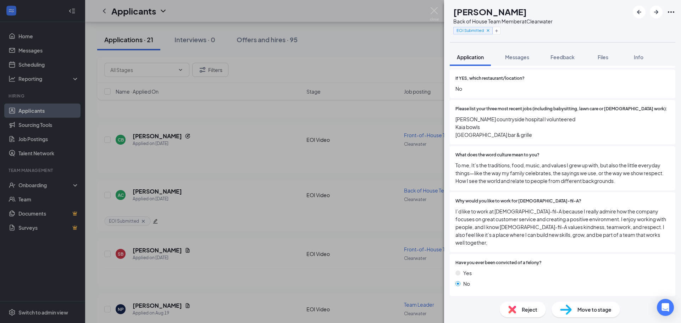
scroll to position [253, 0]
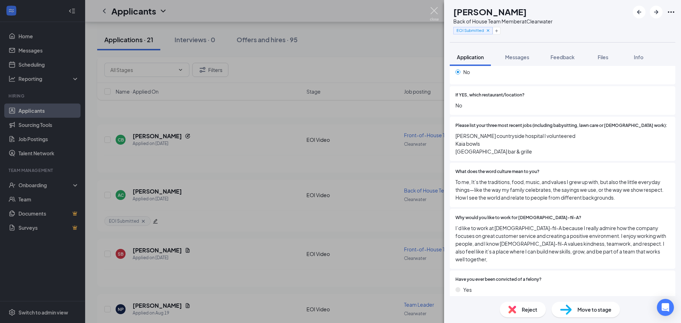
click at [436, 11] on img at bounding box center [434, 14] width 9 height 14
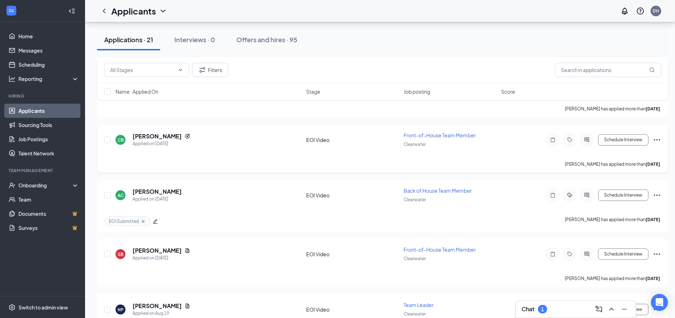
click at [159, 132] on h5 "[PERSON_NAME]" at bounding box center [157, 136] width 49 height 8
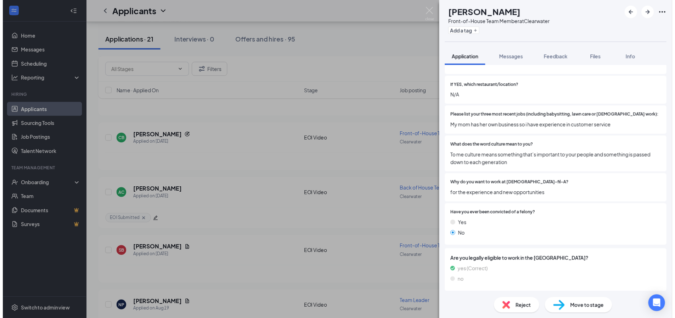
scroll to position [247, 0]
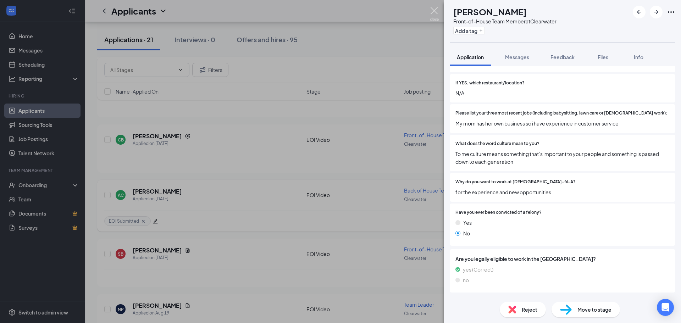
drag, startPoint x: 437, startPoint y: 14, endPoint x: 313, endPoint y: 192, distance: 217.0
click at [436, 14] on img at bounding box center [434, 14] width 9 height 14
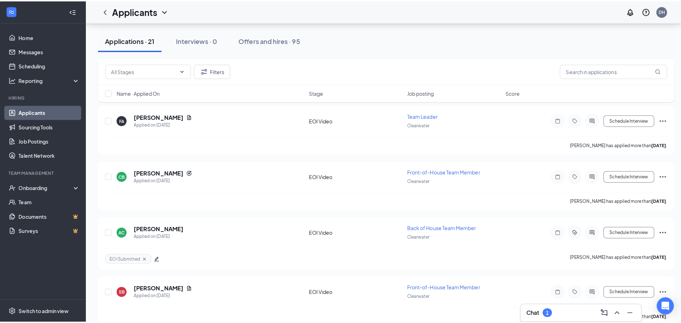
scroll to position [852, 0]
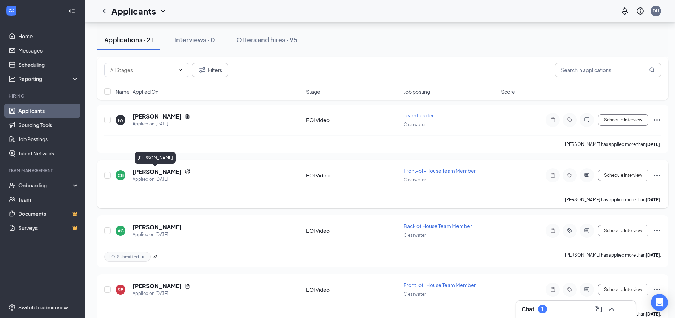
click at [158, 172] on h5 "[PERSON_NAME]" at bounding box center [157, 172] width 49 height 8
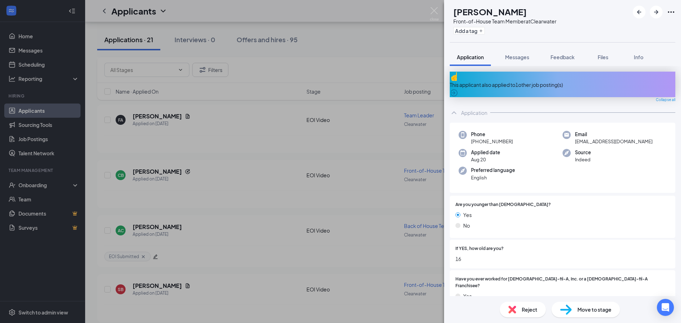
click at [528, 310] on span "Reject" at bounding box center [530, 310] width 16 height 8
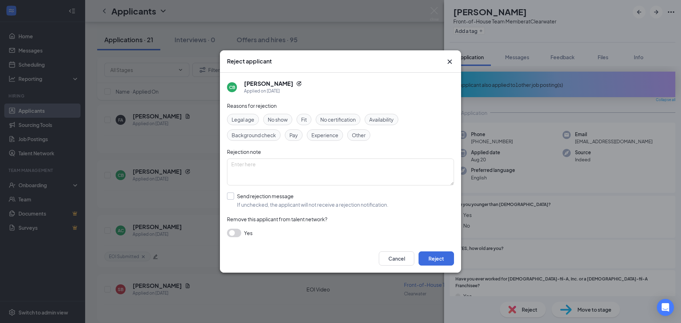
click at [278, 200] on input "Send rejection message If unchecked, the applicant will not receive a rejection…" at bounding box center [307, 201] width 161 height 16
checkbox input "true"
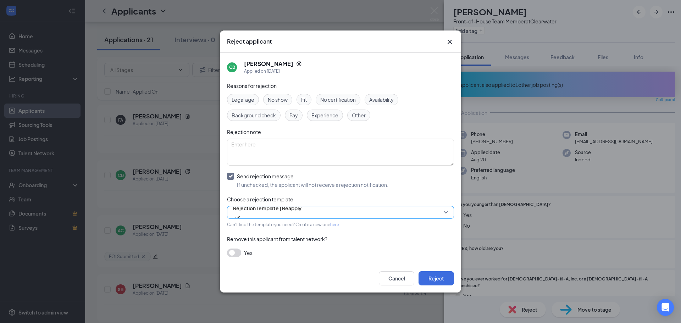
click at [274, 212] on span "Rejection Template | Reapply" at bounding box center [267, 208] width 68 height 11
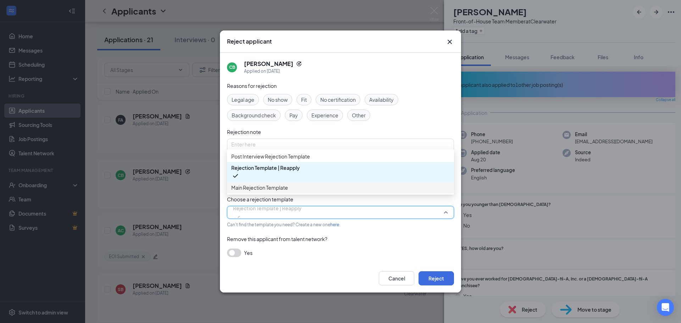
click at [259, 191] on span "Main Rejection Template" at bounding box center [259, 188] width 57 height 8
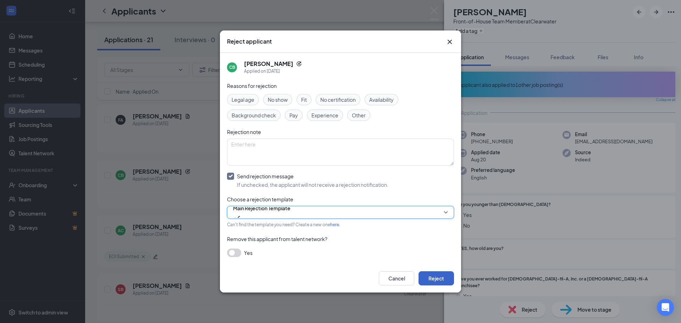
click at [436, 279] on button "Reject" at bounding box center [435, 278] width 35 height 14
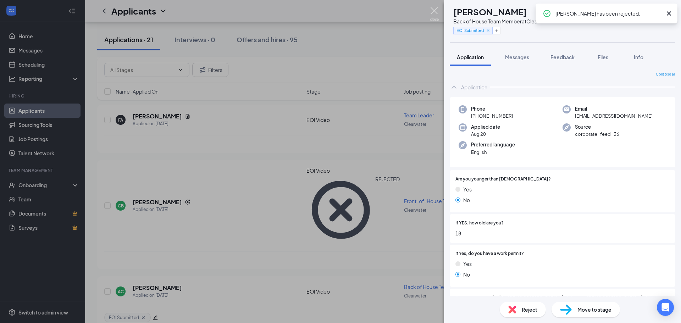
click at [433, 10] on img at bounding box center [434, 14] width 9 height 14
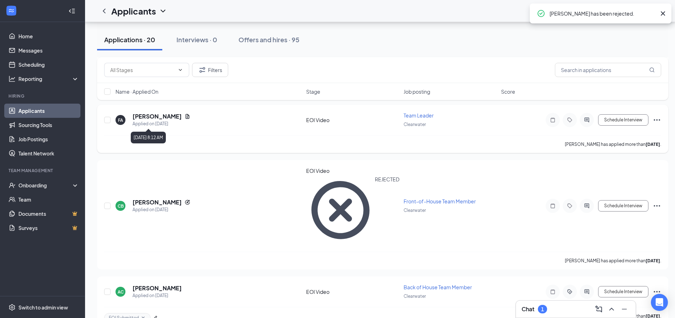
click at [168, 117] on h5 "[PERSON_NAME]" at bounding box center [157, 116] width 49 height 8
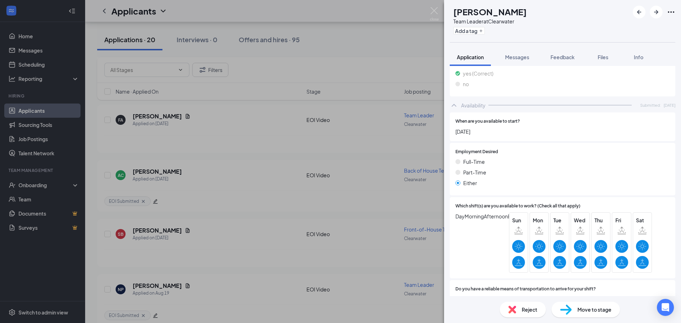
scroll to position [534, 0]
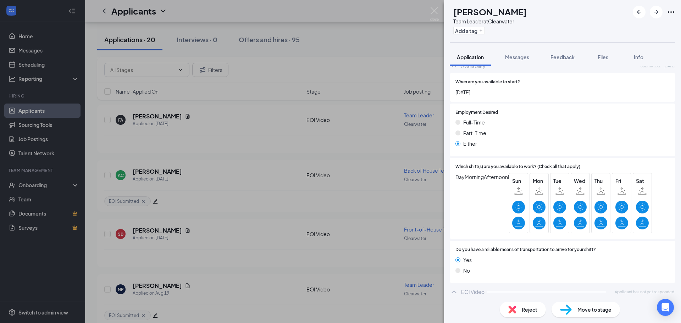
click at [430, 10] on img at bounding box center [434, 14] width 9 height 14
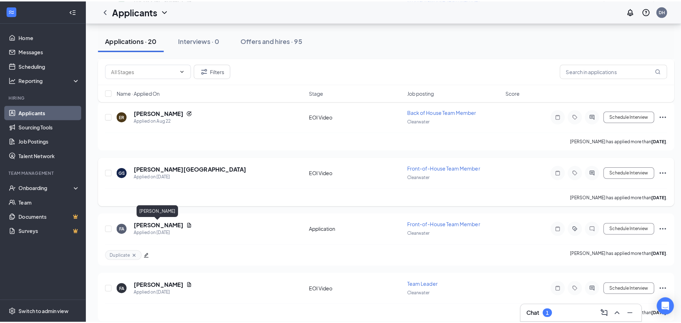
scroll to position [674, 0]
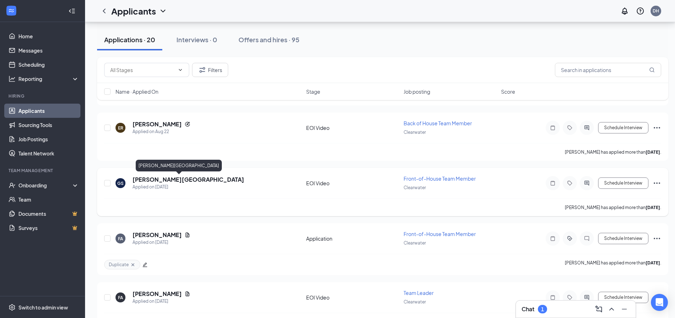
click at [152, 181] on h5 "[PERSON_NAME][GEOGRAPHIC_DATA]" at bounding box center [189, 180] width 112 height 8
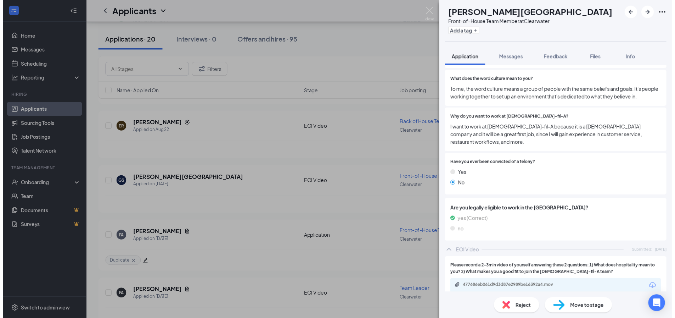
scroll to position [318, 0]
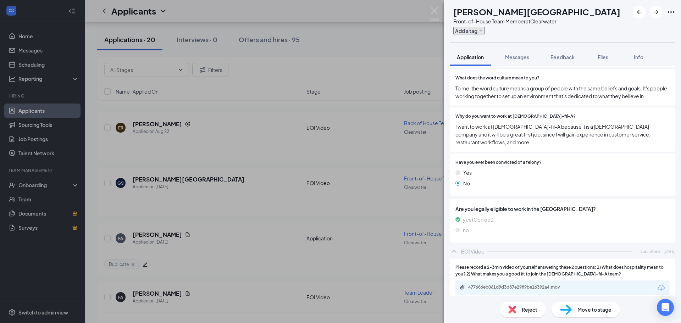
click at [485, 32] on button "Add a tag" at bounding box center [469, 30] width 32 height 7
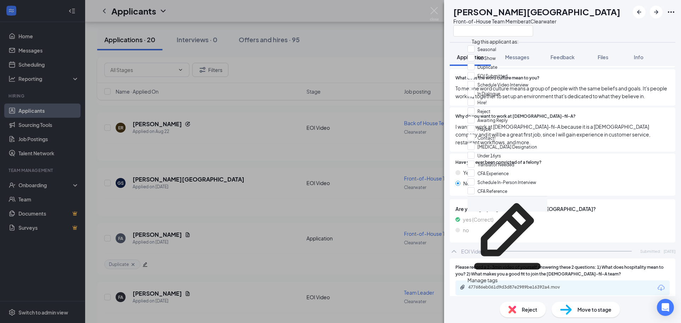
click at [489, 81] on div "EOI Submitted" at bounding box center [507, 76] width 80 height 9
checkbox input "true"
drag, startPoint x: 455, startPoint y: 34, endPoint x: 441, endPoint y: 9, distance: 29.1
click at [455, 33] on div "GS Grahan Sheffield Front-of-House Team Member at Clearwater" at bounding box center [535, 21] width 171 height 31
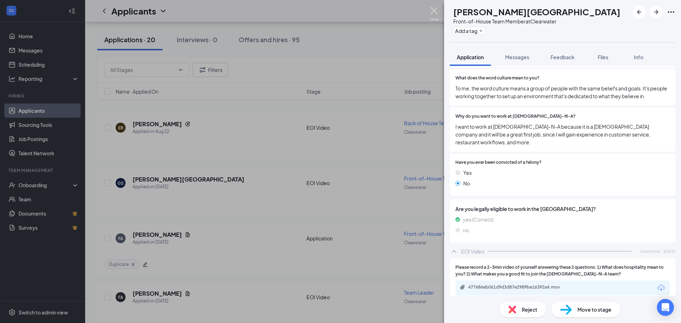
click at [434, 10] on img at bounding box center [434, 14] width 9 height 14
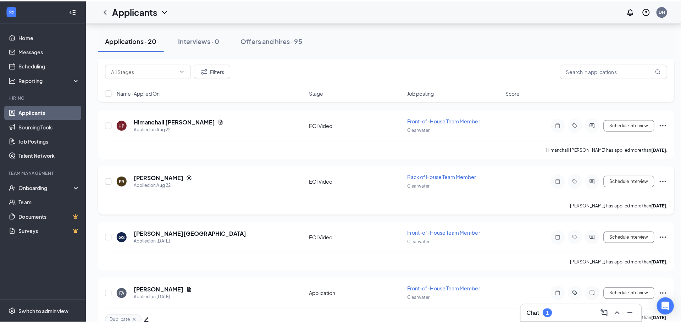
scroll to position [603, 0]
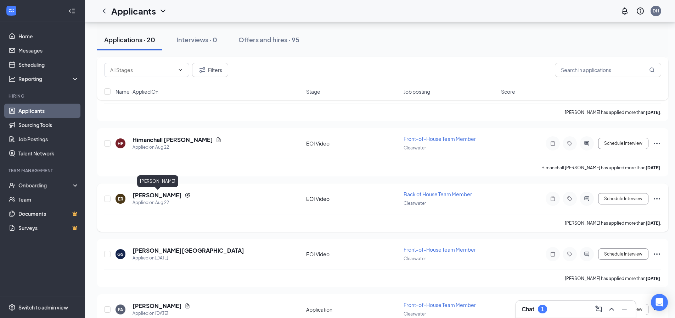
click at [158, 192] on h5 "[PERSON_NAME]" at bounding box center [157, 195] width 49 height 8
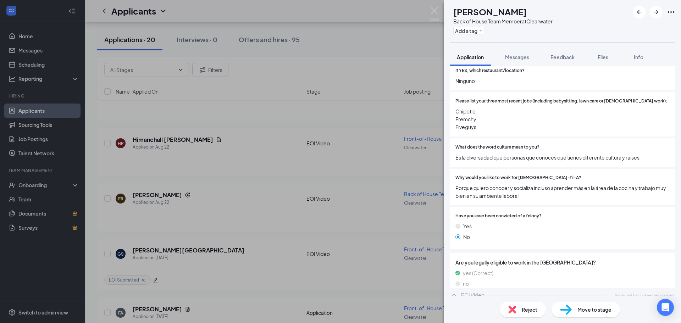
scroll to position [303, 0]
click at [433, 9] on img at bounding box center [434, 14] width 9 height 14
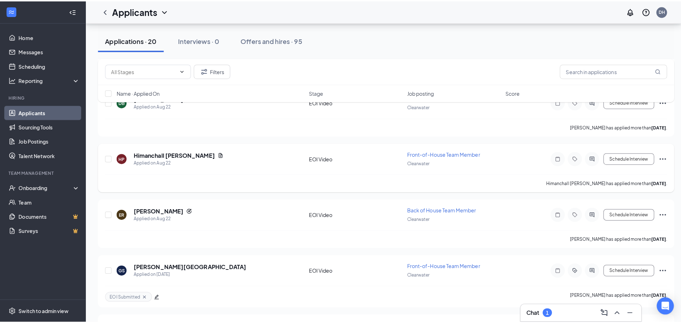
scroll to position [533, 0]
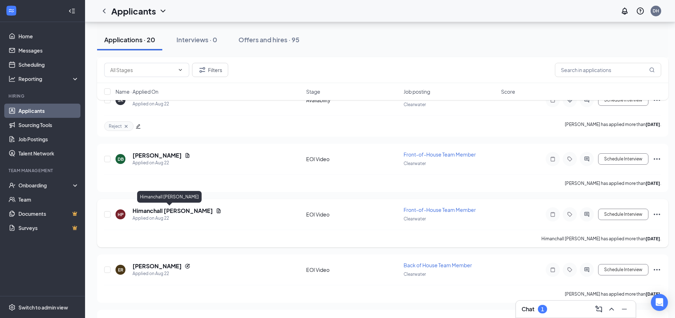
click at [155, 211] on h5 "Himanchall [PERSON_NAME]" at bounding box center [173, 211] width 80 height 8
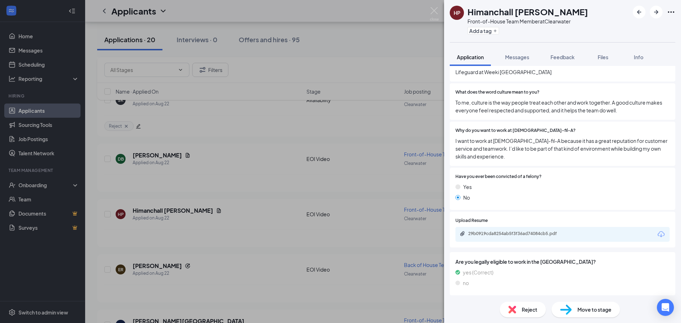
scroll to position [281, 0]
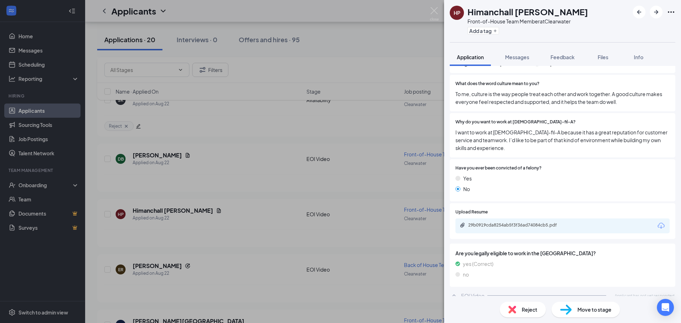
click at [434, 6] on div "HP Himanchall Persaud Front-of-House Team Member at Clearwater Add a tag Applic…" at bounding box center [340, 161] width 681 height 323
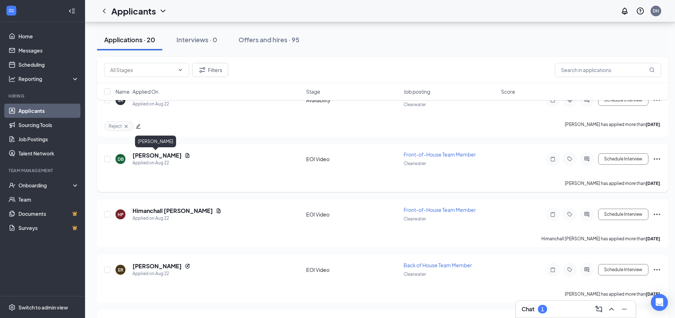
click at [145, 155] on h5 "[PERSON_NAME]" at bounding box center [157, 155] width 49 height 8
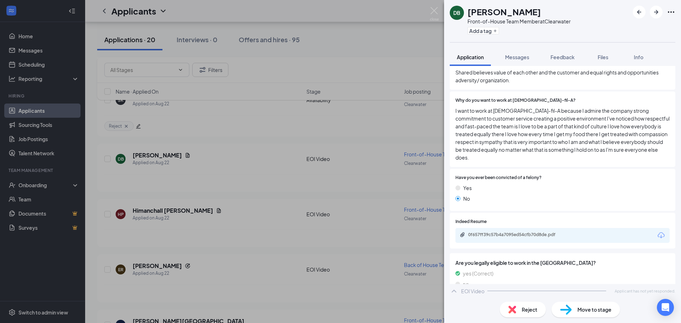
scroll to position [305, 0]
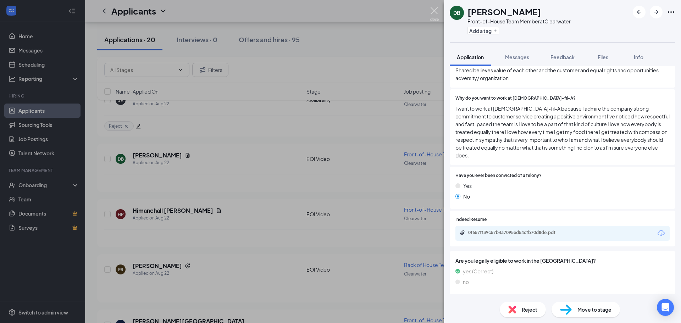
click at [436, 9] on img at bounding box center [434, 14] width 9 height 14
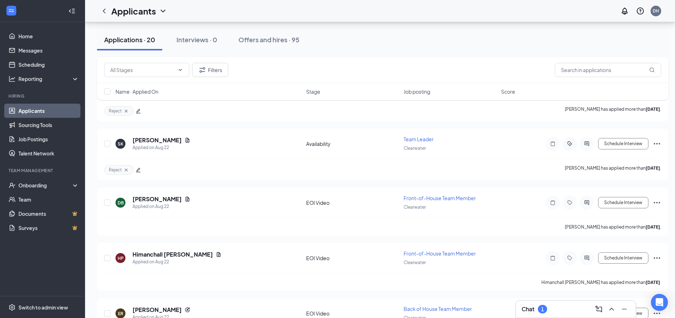
scroll to position [426, 0]
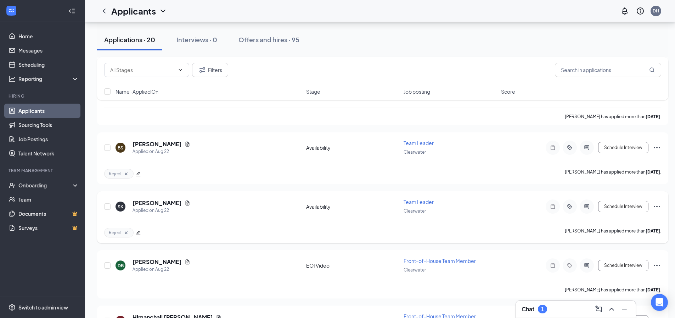
click at [652, 206] on div "Schedule Interview" at bounding box center [598, 206] width 128 height 14
click at [657, 206] on icon "Ellipses" at bounding box center [657, 206] width 9 height 9
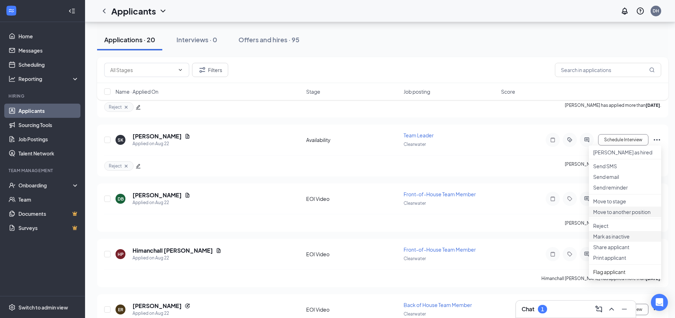
scroll to position [497, 0]
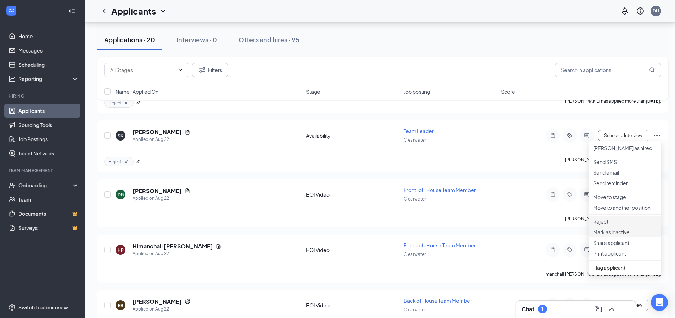
click at [619, 227] on li "Reject" at bounding box center [625, 221] width 72 height 11
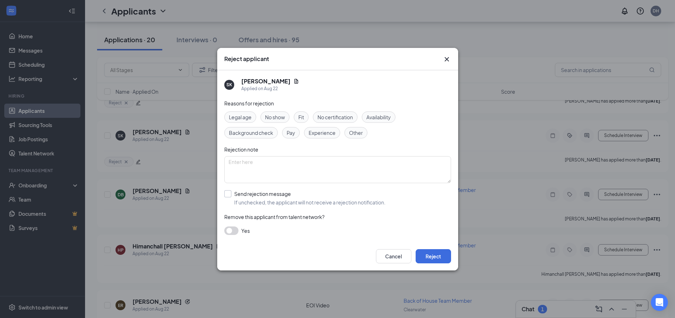
click at [238, 198] on input "Send rejection message If unchecked, the applicant will not receive a rejection…" at bounding box center [304, 198] width 161 height 16
checkbox input "true"
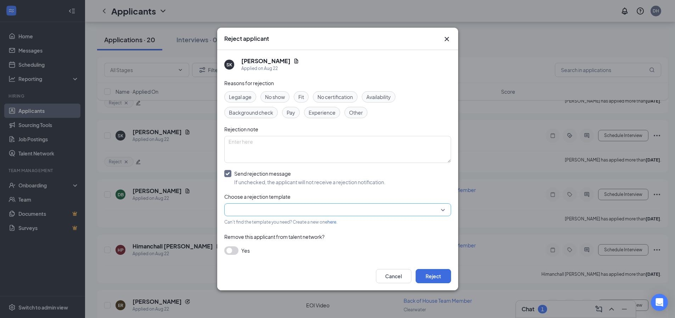
click at [290, 211] on input "search" at bounding box center [335, 210] width 213 height 12
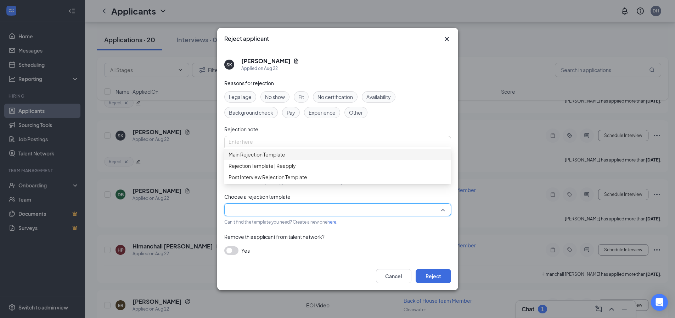
click at [263, 158] on span "Main Rejection Template" at bounding box center [257, 154] width 57 height 8
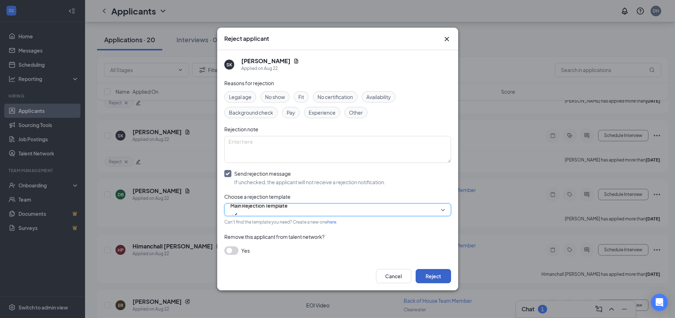
click at [437, 276] on button "Reject" at bounding box center [433, 276] width 35 height 14
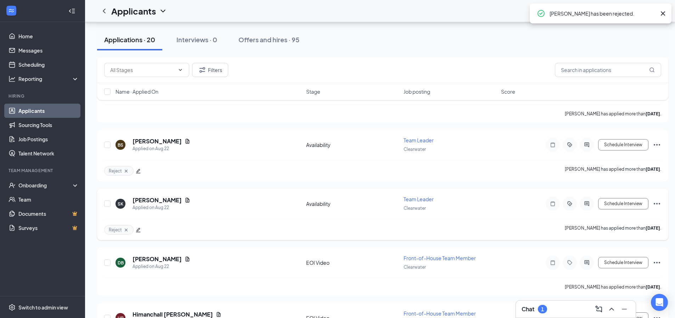
scroll to position [426, 0]
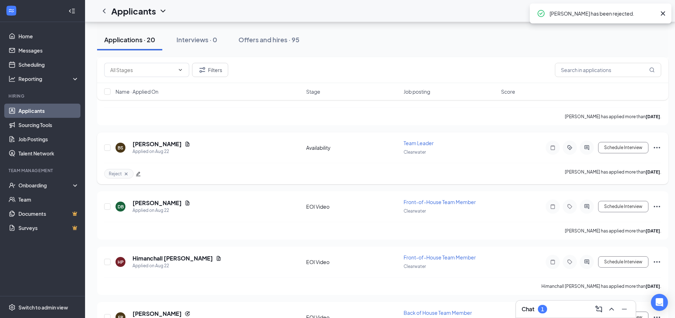
click at [661, 147] on icon "Ellipses" at bounding box center [657, 147] width 9 height 9
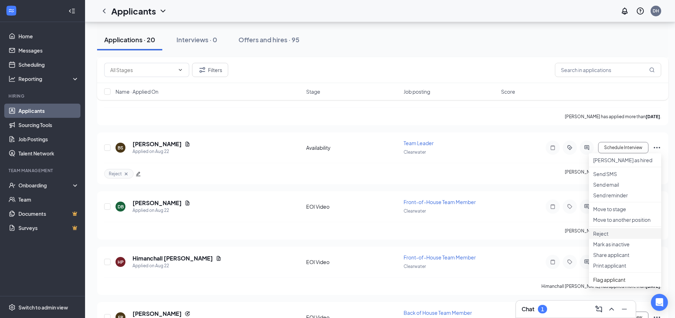
click at [626, 239] on li "Reject" at bounding box center [625, 233] width 72 height 11
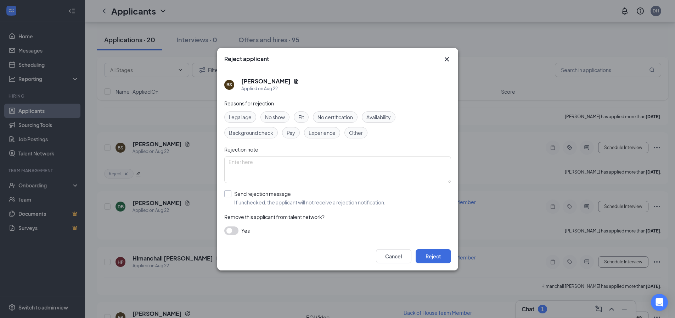
click at [272, 193] on input "Send rejection message If unchecked, the applicant will not receive a rejection…" at bounding box center [304, 198] width 161 height 16
checkbox input "true"
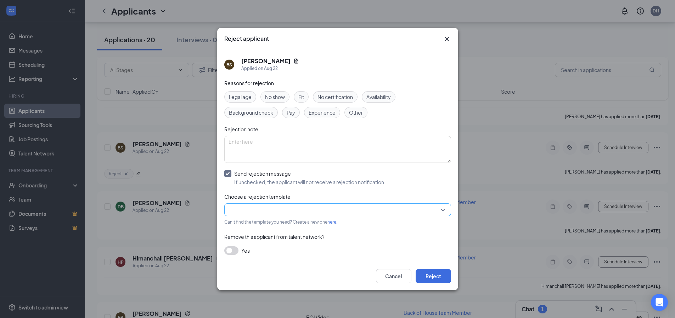
click at [276, 212] on input "search" at bounding box center [335, 210] width 213 height 12
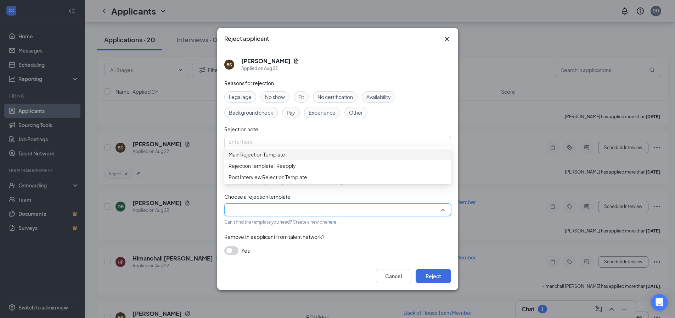
click at [274, 158] on span "Main Rejection Template" at bounding box center [257, 154] width 57 height 8
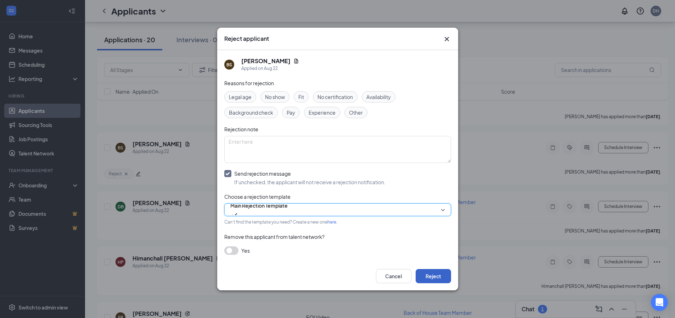
click at [431, 273] on button "Reject" at bounding box center [433, 276] width 35 height 14
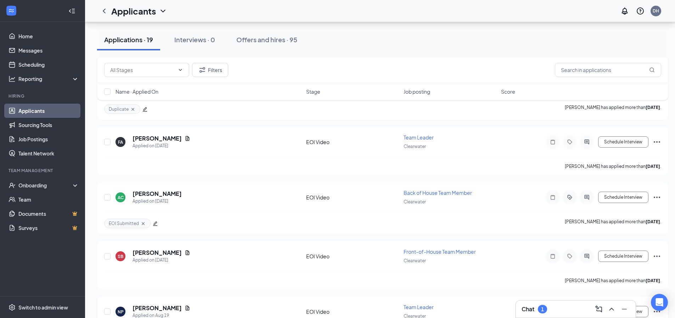
scroll to position [1951, 0]
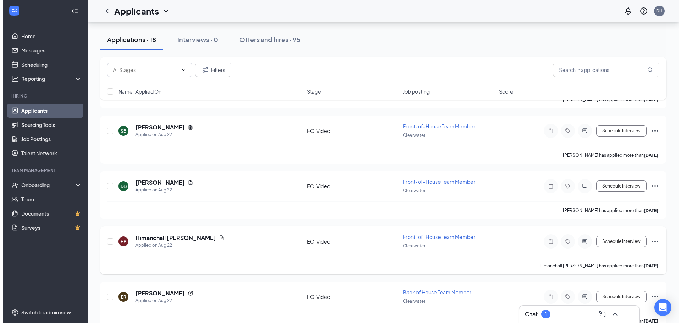
scroll to position [370, 0]
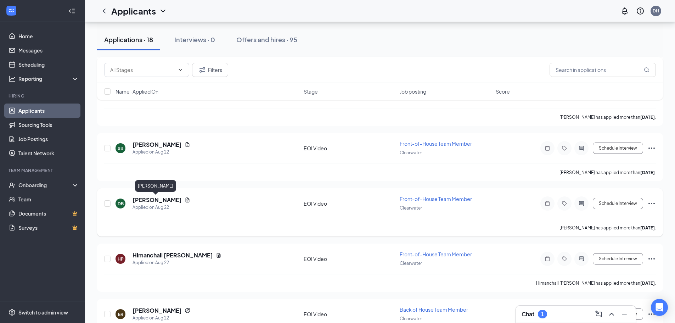
click at [158, 200] on h5 "[PERSON_NAME]" at bounding box center [157, 200] width 49 height 8
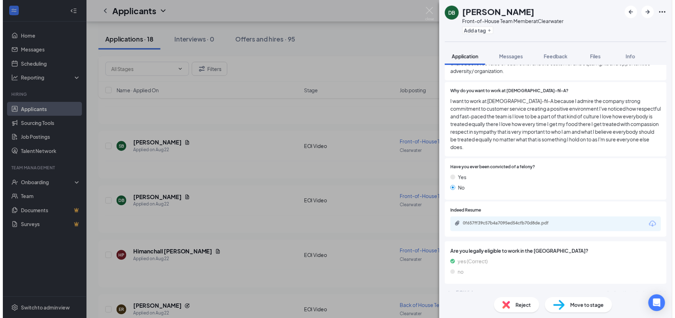
scroll to position [312, 0]
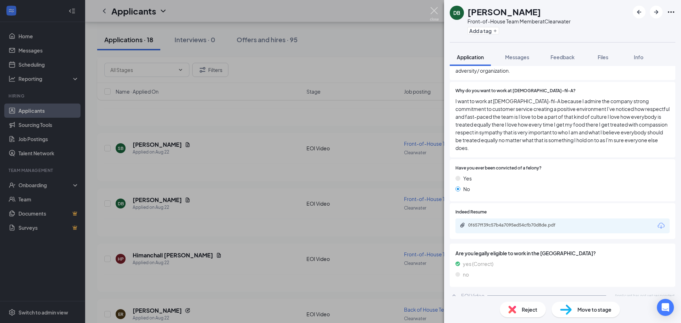
click at [434, 11] on img at bounding box center [434, 14] width 9 height 14
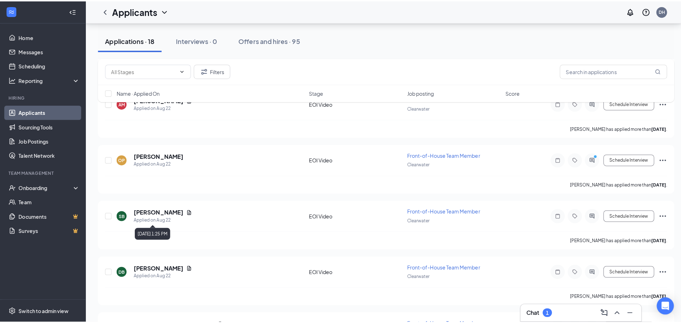
scroll to position [299, 0]
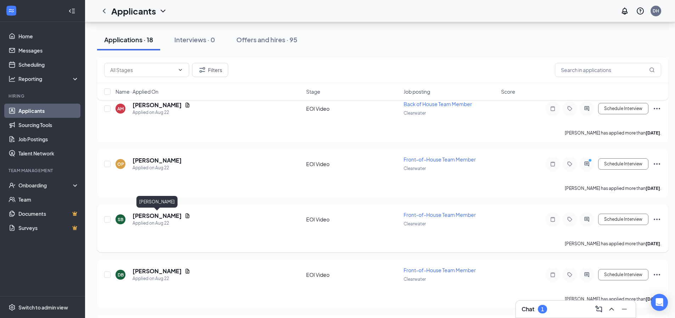
click at [153, 215] on h5 "[PERSON_NAME]" at bounding box center [157, 216] width 49 height 8
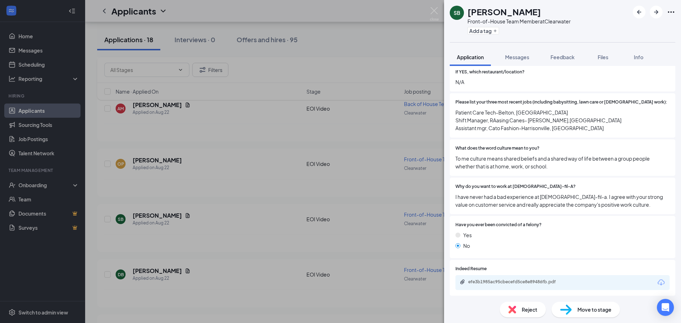
scroll to position [289, 0]
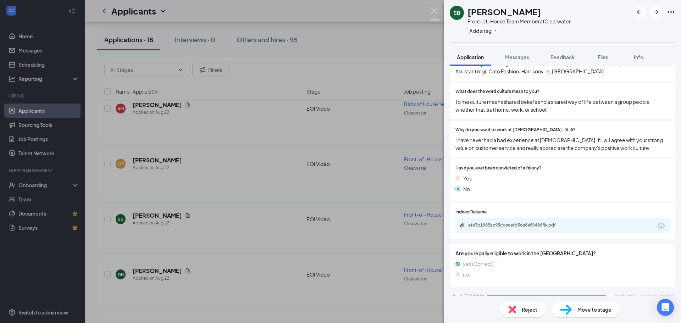
click at [435, 11] on img at bounding box center [434, 14] width 9 height 14
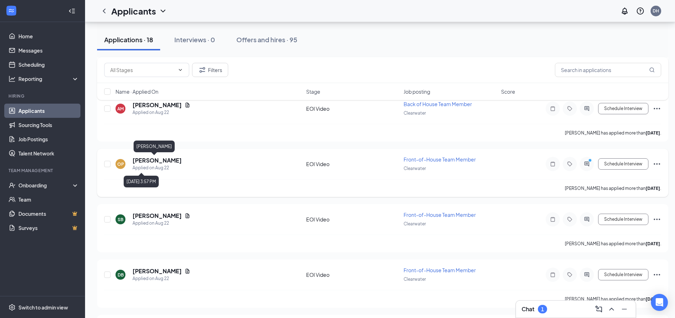
click at [152, 164] on h5 "[PERSON_NAME]" at bounding box center [157, 160] width 49 height 8
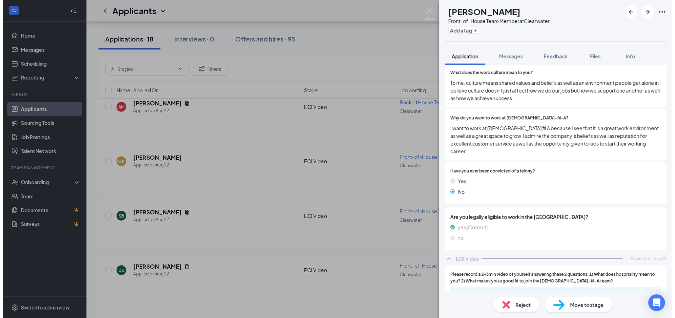
scroll to position [295, 0]
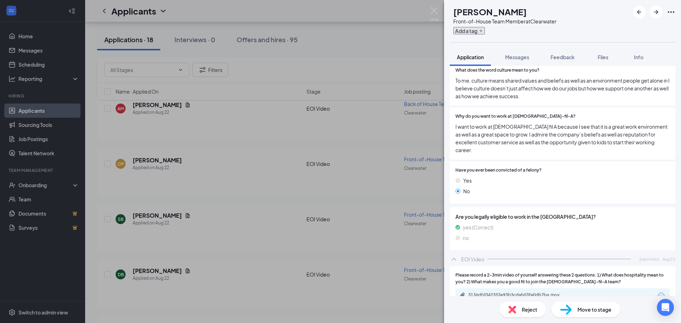
click at [485, 29] on button "Add a tag" at bounding box center [469, 30] width 32 height 7
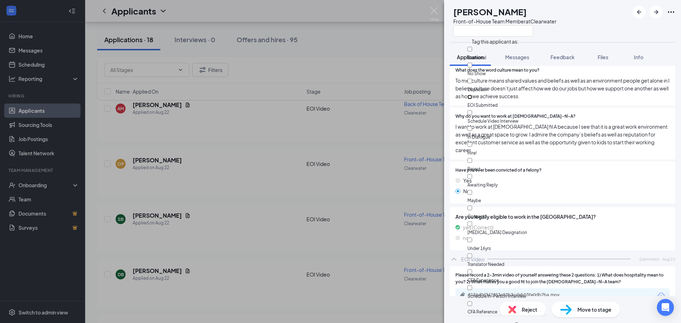
click at [472, 95] on input "EOI Submitted" at bounding box center [469, 97] width 5 height 5
checkbox input "true"
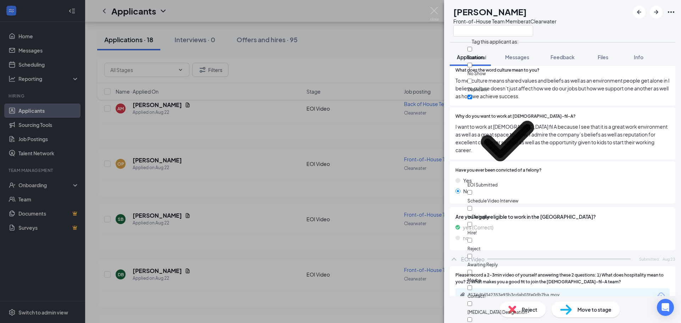
click at [451, 28] on div "OP Olivia Pike Front-of-House Team Member at Clearwater" at bounding box center [503, 21] width 107 height 31
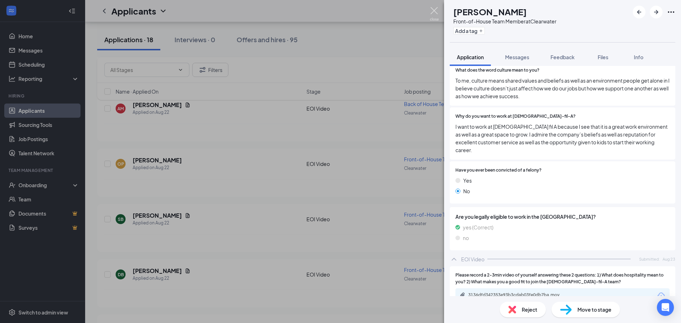
click at [430, 8] on img at bounding box center [434, 14] width 9 height 14
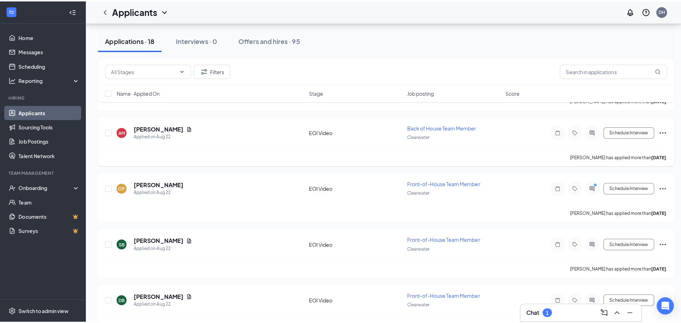
scroll to position [228, 0]
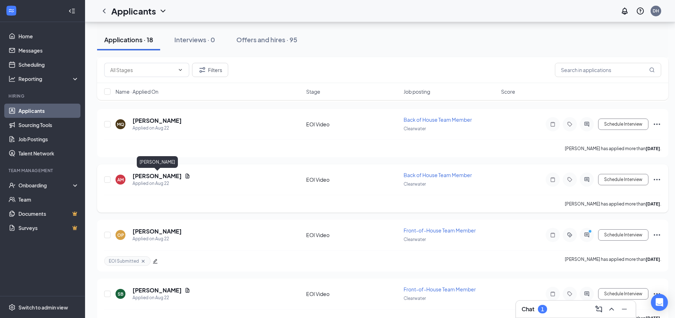
click at [166, 177] on h5 "[PERSON_NAME]" at bounding box center [157, 176] width 49 height 8
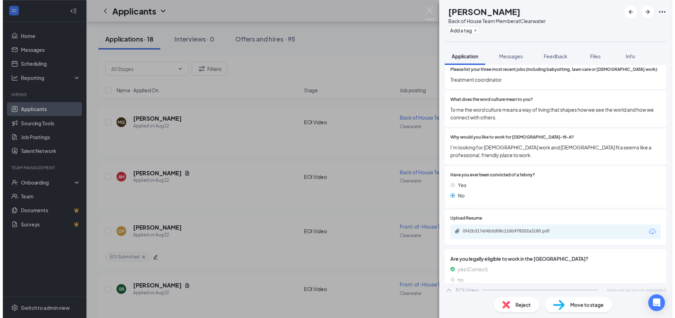
scroll to position [314, 0]
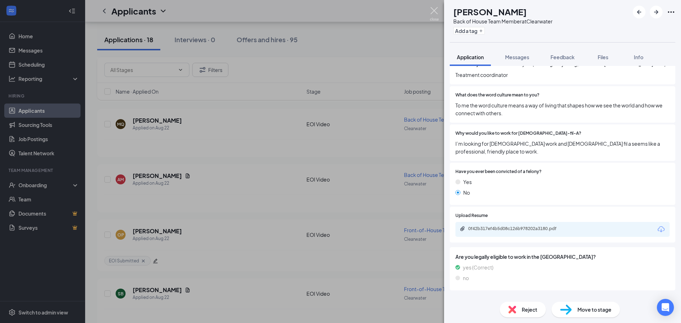
click at [435, 10] on img at bounding box center [434, 14] width 9 height 14
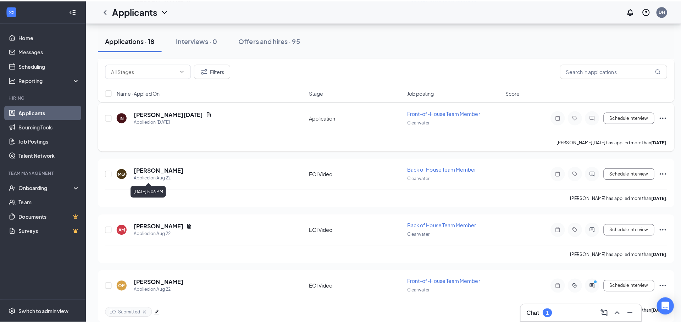
scroll to position [157, 0]
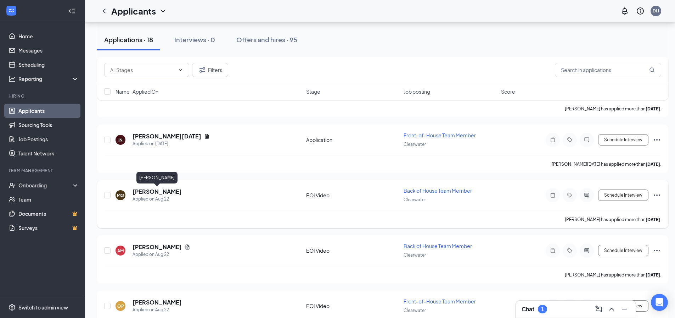
click at [165, 189] on h5 "[PERSON_NAME]" at bounding box center [157, 192] width 49 height 8
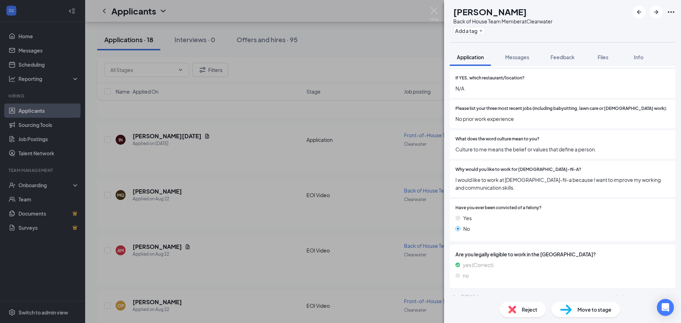
scroll to position [271, 0]
click at [432, 12] on img at bounding box center [434, 14] width 9 height 14
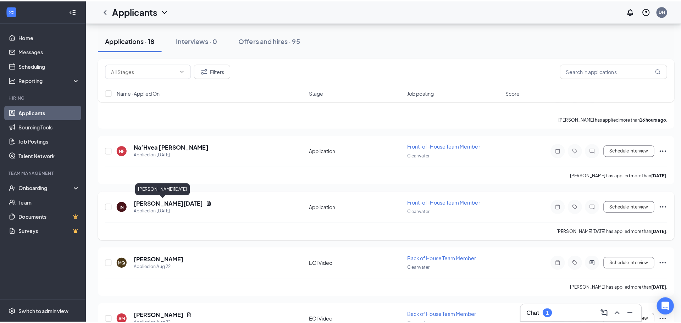
scroll to position [87, 0]
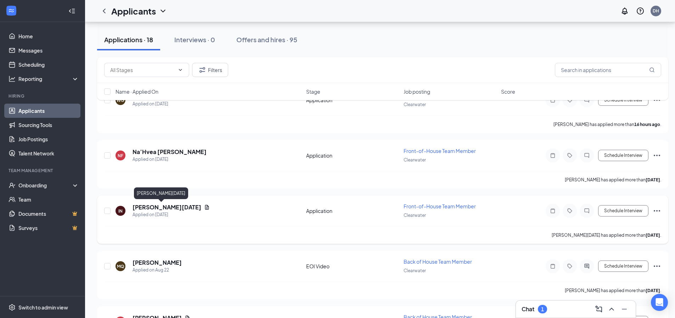
click at [147, 204] on h5 "[PERSON_NAME][DATE]" at bounding box center [167, 207] width 69 height 8
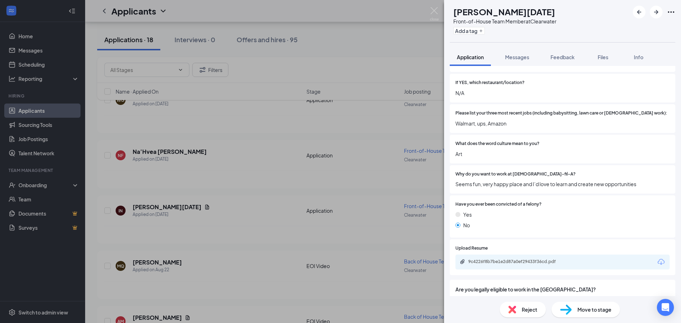
scroll to position [244, 0]
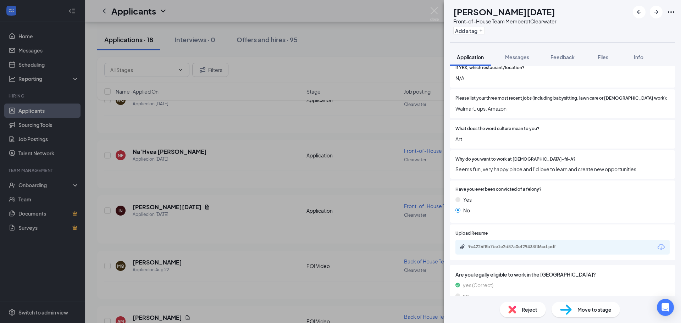
click at [577, 310] on span "Move to stage" at bounding box center [594, 310] width 34 height 8
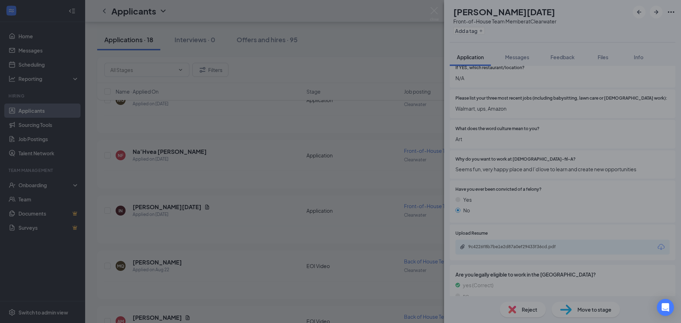
scroll to position [241, 0]
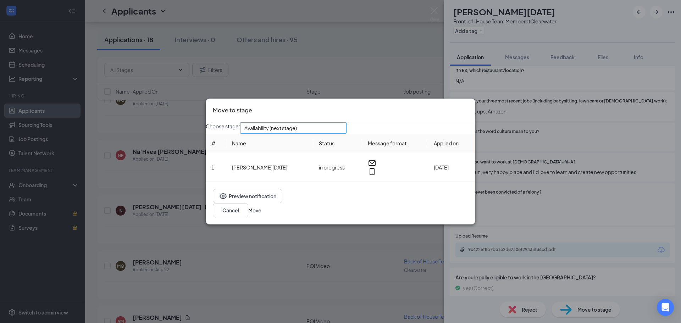
click at [297, 133] on span "Availability (next stage)" at bounding box center [270, 128] width 52 height 11
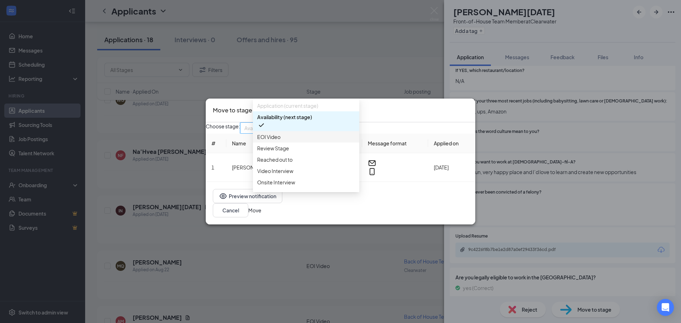
click at [274, 141] on span "EOI Video" at bounding box center [268, 137] width 23 height 8
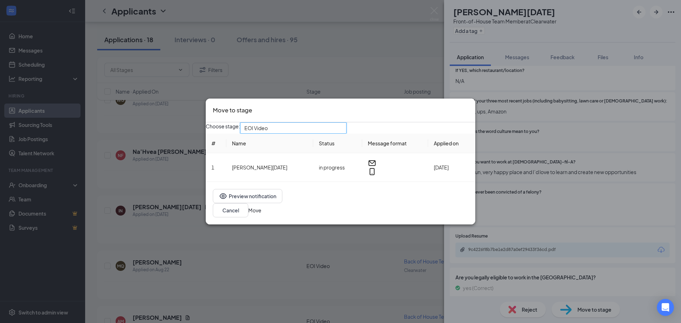
click at [261, 208] on button "Move" at bounding box center [254, 210] width 13 height 8
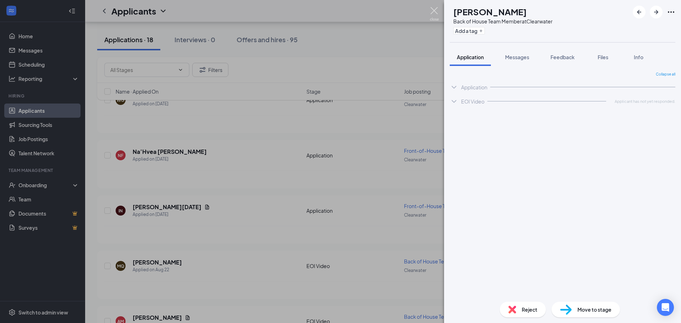
click at [434, 12] on img at bounding box center [434, 14] width 9 height 14
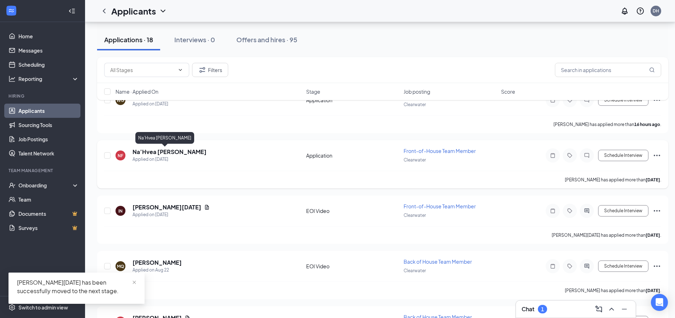
click at [143, 153] on h5 "Na’Hvea [PERSON_NAME]" at bounding box center [170, 152] width 74 height 8
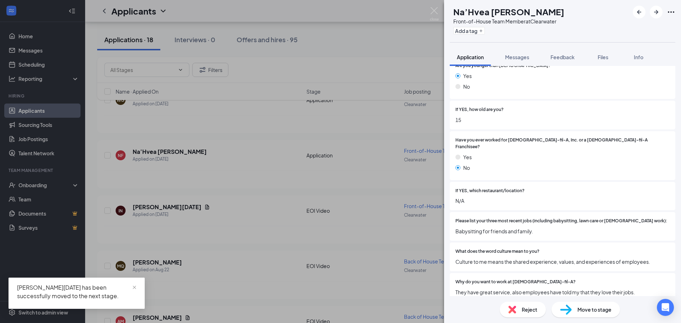
scroll to position [142, 0]
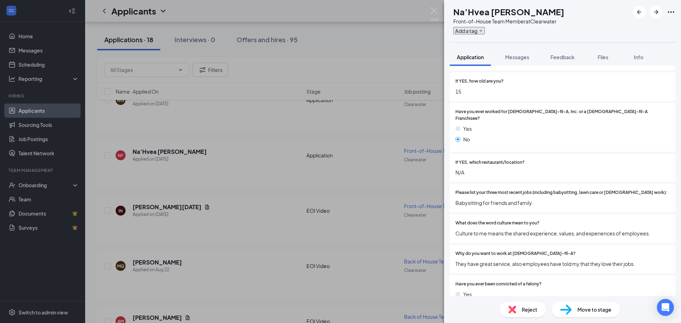
click at [485, 29] on button "Add a tag" at bounding box center [469, 30] width 32 height 7
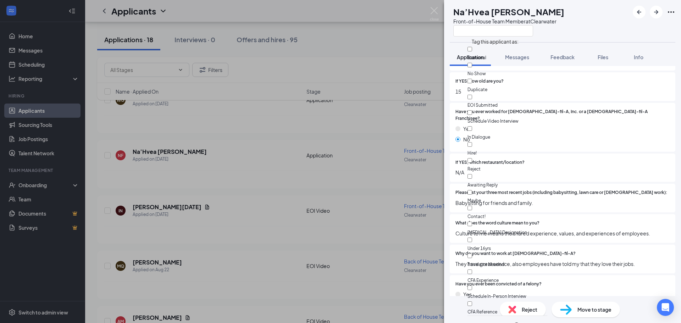
click at [501, 157] on div "Reject" at bounding box center [507, 165] width 80 height 16
checkbox input "true"
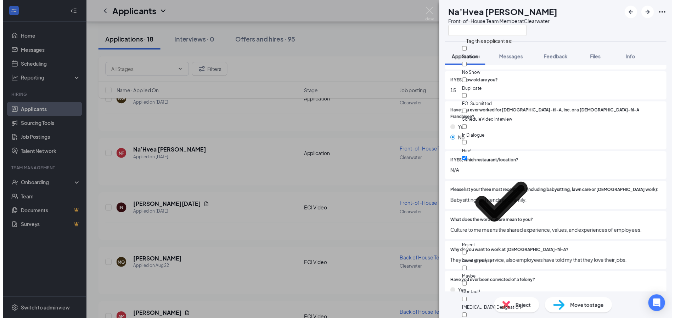
scroll to position [71, 0]
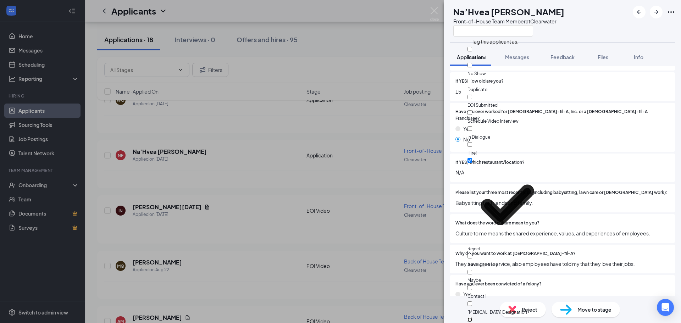
click at [472, 317] on input "Under 16yrs" at bounding box center [469, 319] width 5 height 5
checkbox input "true"
click at [579, 26] on div "NF Na’Hvea Faison Front-of-House Team Member at Clearwater" at bounding box center [562, 21] width 237 height 42
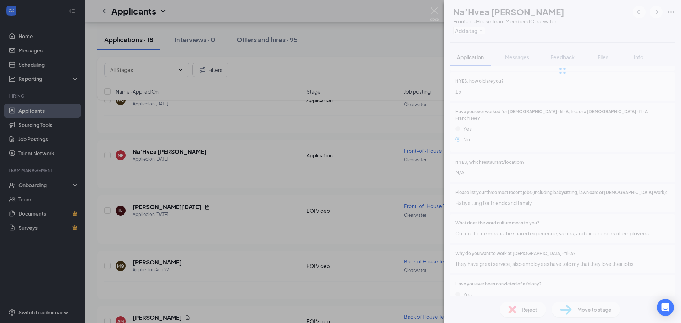
click at [536, 311] on div "NF Na’Hvea Faison Front-of-House Team Member at Clearwater Add a tag Applicatio…" at bounding box center [562, 161] width 237 height 323
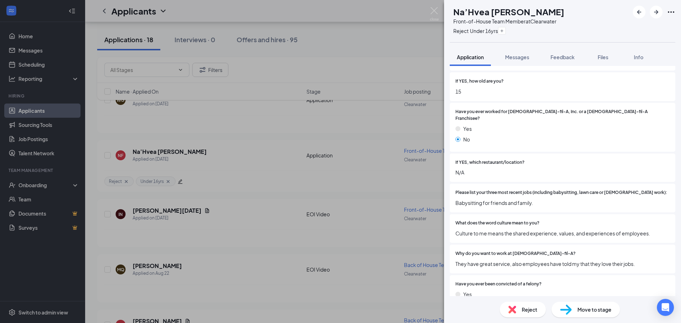
click at [535, 308] on span "Reject" at bounding box center [530, 310] width 16 height 8
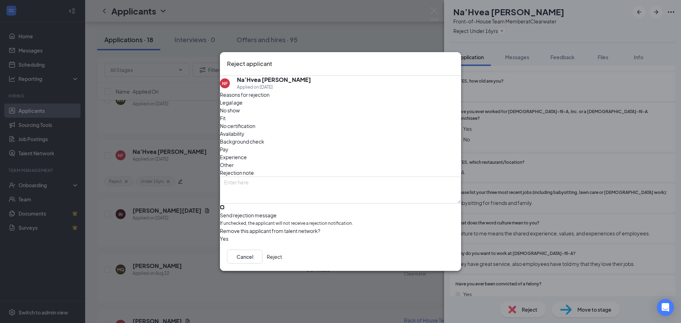
click at [224, 205] on input "Send rejection message If unchecked, the applicant will not receive a rejection…" at bounding box center [222, 207] width 5 height 5
checkbox input "true"
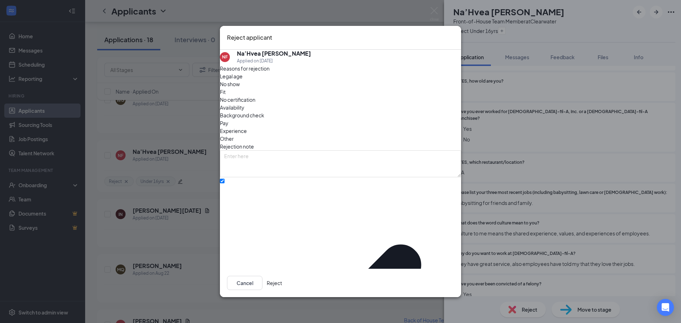
click at [282, 278] on button "Reject" at bounding box center [274, 283] width 15 height 14
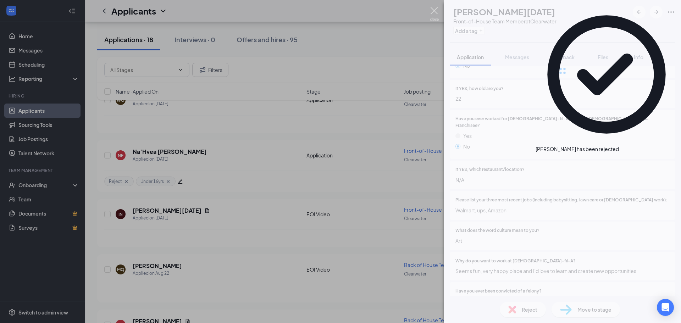
click at [433, 10] on img at bounding box center [434, 14] width 9 height 14
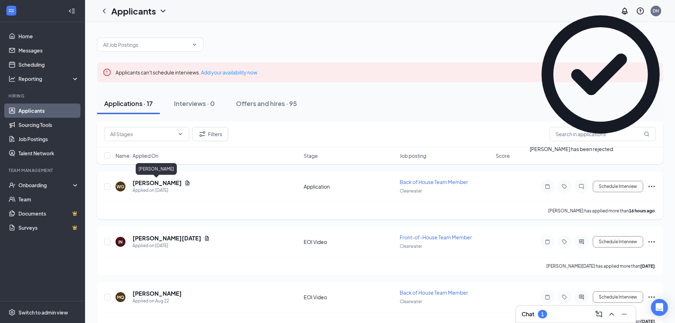
click at [165, 182] on h5 "[PERSON_NAME]" at bounding box center [157, 183] width 49 height 8
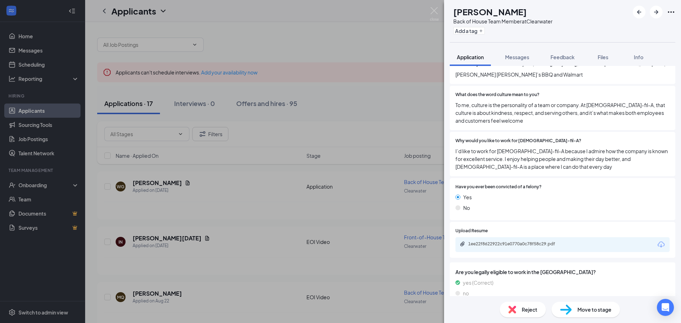
scroll to position [319, 0]
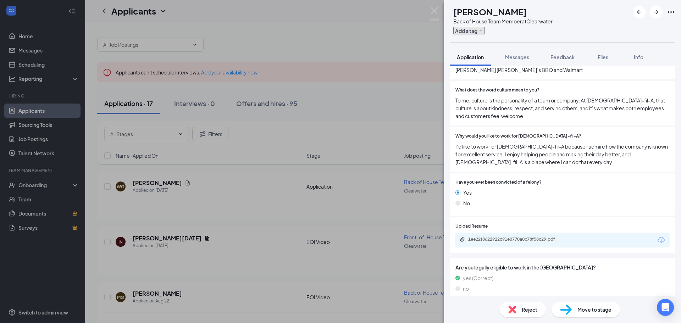
click at [485, 33] on button "Add a tag" at bounding box center [469, 30] width 32 height 7
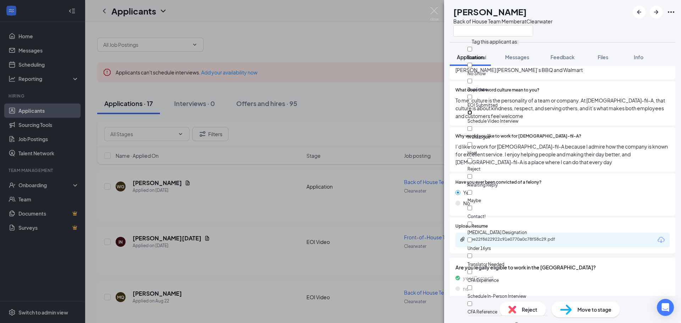
click at [472, 110] on input "Schedule Video Interview" at bounding box center [469, 112] width 5 height 5
checkbox input "true"
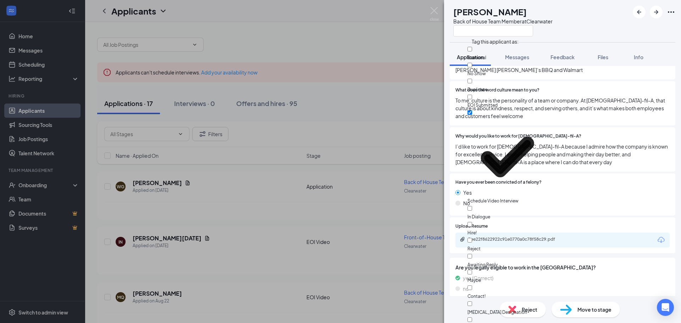
click at [552, 21] on div "Back of House Team Member at Clearwater" at bounding box center [502, 21] width 99 height 7
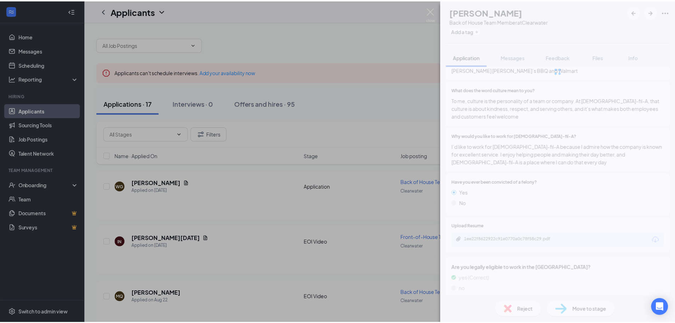
scroll to position [316, 0]
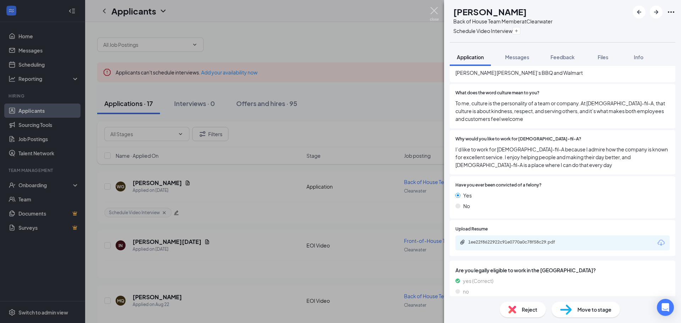
click at [431, 10] on img at bounding box center [434, 14] width 9 height 14
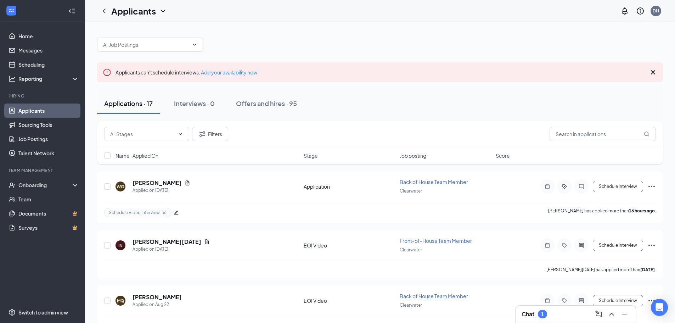
click at [611, 315] on icon "ChevronUp" at bounding box center [612, 314] width 9 height 9
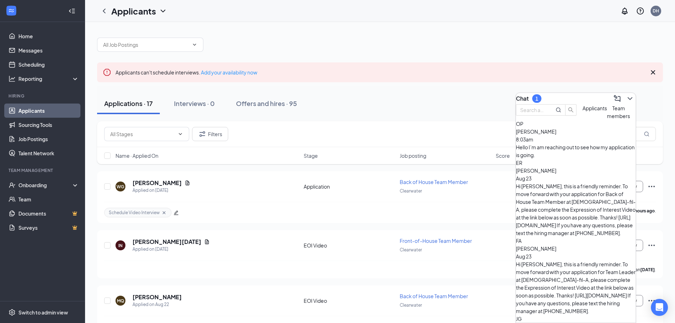
click at [557, 323] on span "[PERSON_NAME]" at bounding box center [536, 326] width 40 height 6
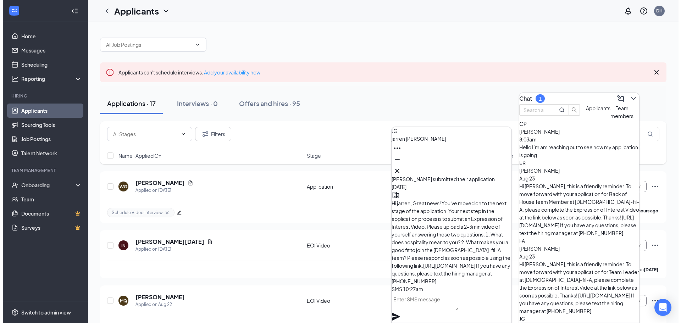
scroll to position [-1205, 0]
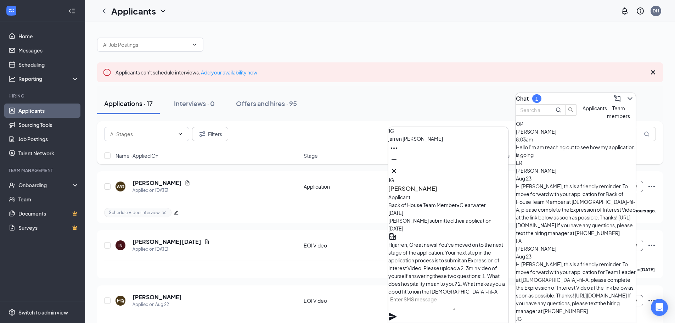
drag, startPoint x: 466, startPoint y: 282, endPoint x: 408, endPoint y: 210, distance: 92.3
copy span "Hello Jarren! My name is David and I am the Operating Director at Chick-fil-A C…"
click at [399, 169] on icon "Cross" at bounding box center [394, 171] width 9 height 9
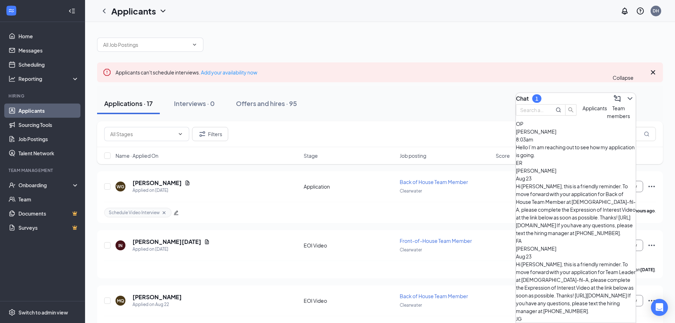
click at [630, 96] on button at bounding box center [630, 98] width 11 height 11
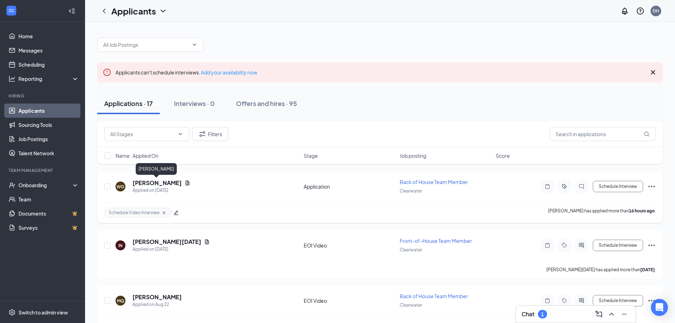
click at [167, 183] on h5 "[PERSON_NAME]" at bounding box center [157, 183] width 49 height 8
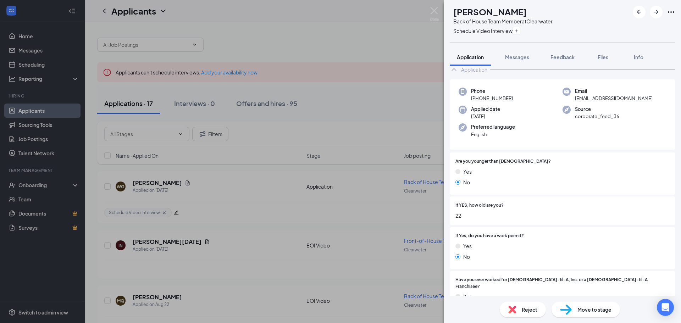
scroll to position [35, 0]
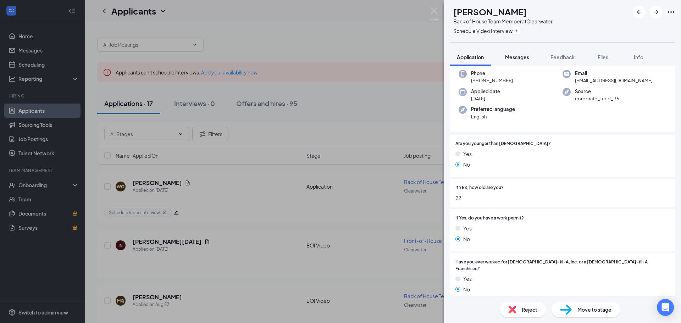
click at [517, 54] on span "Messages" at bounding box center [517, 57] width 24 height 6
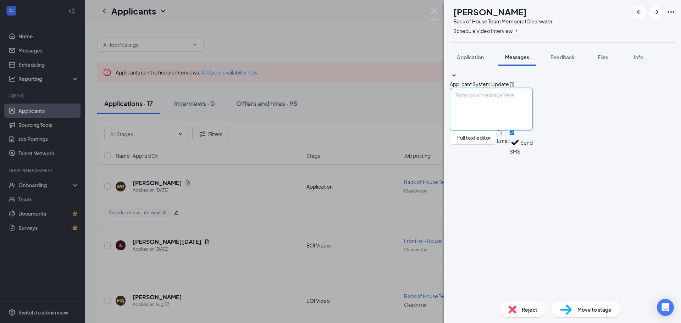
click at [500, 130] on textarea at bounding box center [491, 109] width 83 height 43
paste textarea "Hello Jarren! My name is David and I am the Operating Director at Chick-fil-A C…"
type textarea "Hello Jarren! My name is David and I am the Operating Director at Chick-fil-A C…"
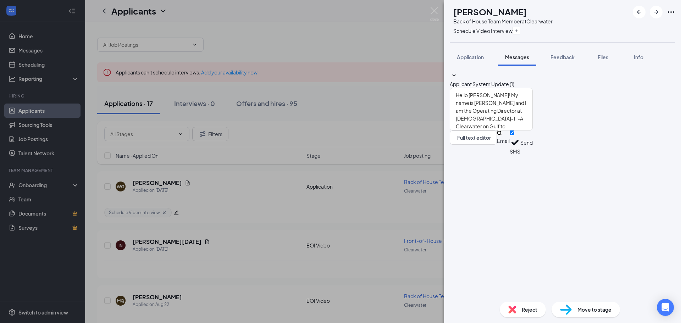
click at [501, 135] on input "Email" at bounding box center [499, 132] width 5 height 5
checkbox input "true"
click at [505, 130] on textarea "Hello Jarren! My name is David and I am the Operating Director at Chick-fil-A C…" at bounding box center [491, 109] width 83 height 43
click at [492, 130] on textarea "Hello Jarren! My name is David and I am the Operating Director at Chick-fil-A C…" at bounding box center [491, 109] width 83 height 43
click at [523, 130] on textarea "Hello Winston! My name is David and I am the Operating Director at Chick-fil-A …" at bounding box center [491, 109] width 83 height 43
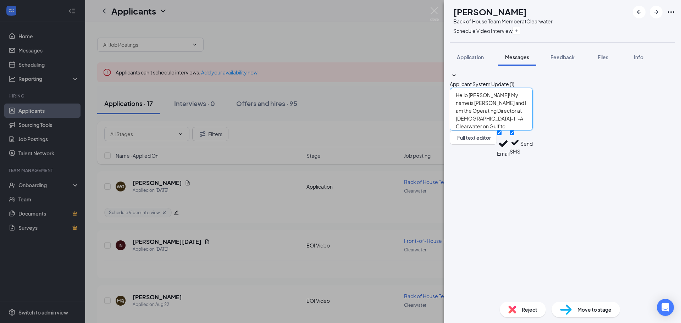
type textarea "Hello Winston! My name is David and I am the Operating Director at Chick-fil-A …"
click at [533, 157] on button "Send" at bounding box center [526, 143] width 12 height 27
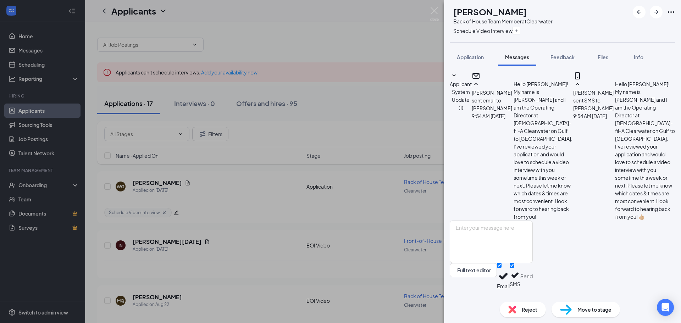
scroll to position [38, 0]
click at [518, 31] on icon "Plus" at bounding box center [516, 31] width 4 height 4
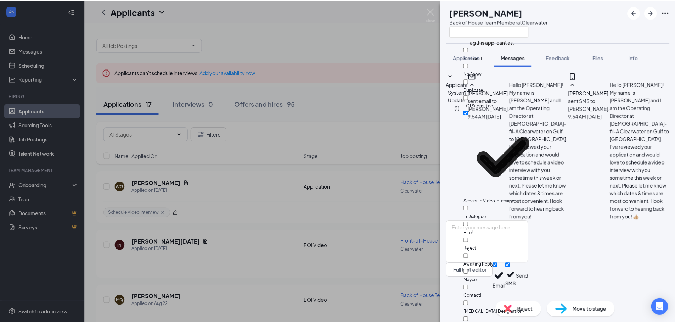
scroll to position [35, 0]
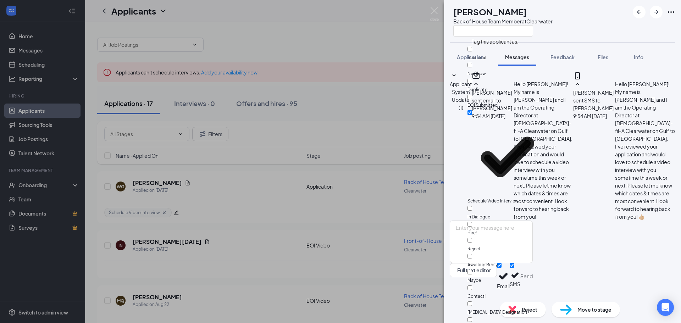
click at [519, 252] on div "Awaiting Reply" at bounding box center [507, 260] width 80 height 16
checkbox input "true"
click at [457, 30] on div "WG Winston Gibson Back of House Team Member at Clearwater" at bounding box center [501, 21] width 103 height 31
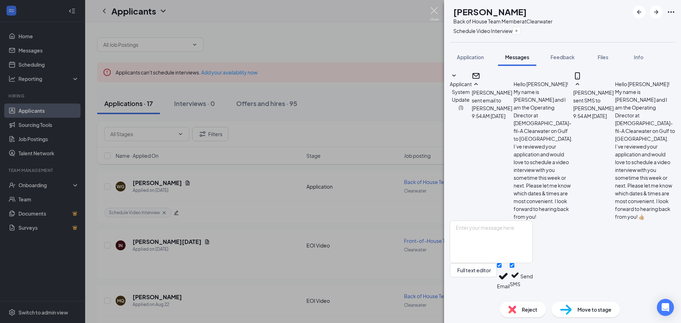
click at [435, 10] on img at bounding box center [434, 14] width 9 height 14
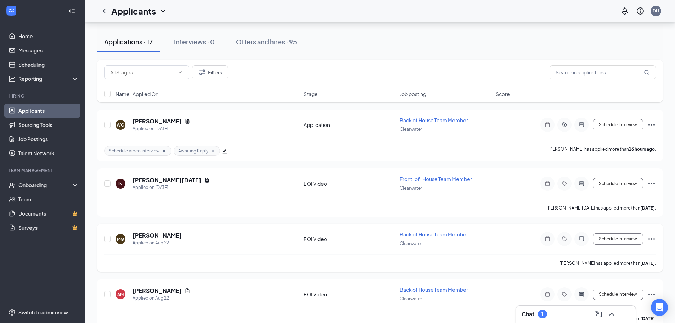
scroll to position [106, 0]
